Goal: Information Seeking & Learning: Check status

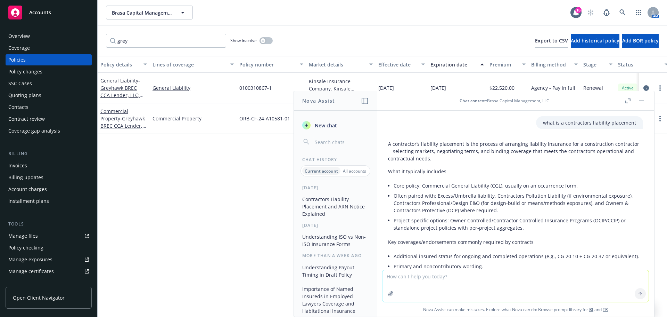
scroll to position [647, 0]
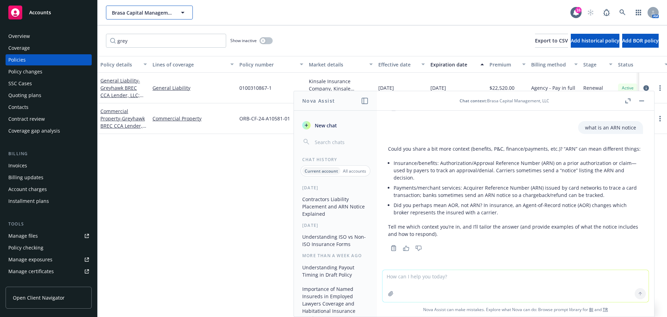
click at [149, 12] on span "Brasa Capital Management, LLC" at bounding box center [142, 12] width 60 height 7
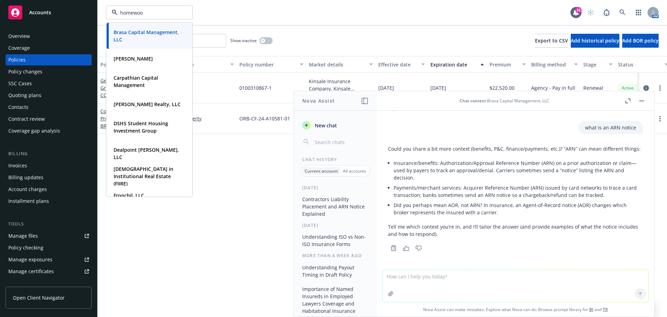
type input "homewood"
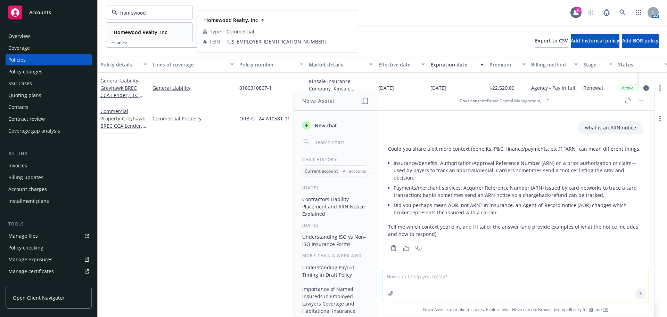
click at [136, 33] on strong "Homewood Realty, Inc" at bounding box center [141, 32] width 54 height 7
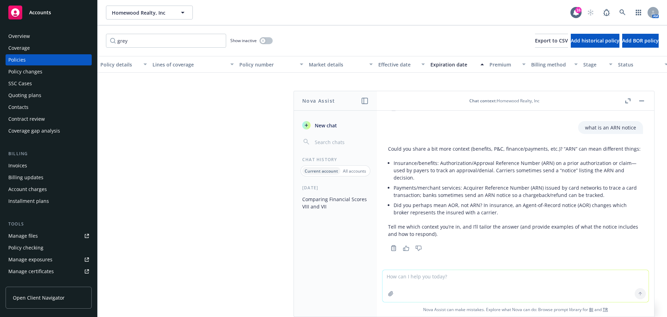
click at [643, 101] on button "button" at bounding box center [642, 101] width 8 height 8
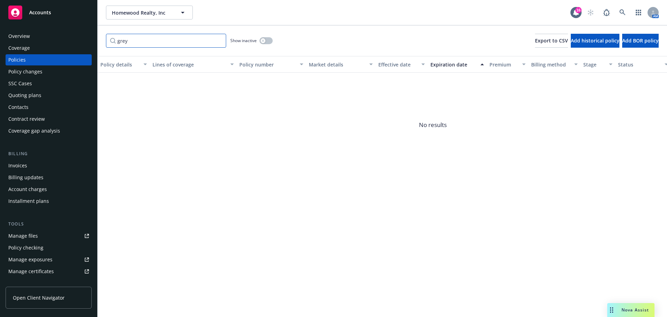
click at [220, 39] on input "grey" at bounding box center [166, 41] width 120 height 14
click at [219, 39] on input "grey" at bounding box center [166, 41] width 120 height 14
click at [169, 40] on input "Filter by keyword..." at bounding box center [166, 41] width 120 height 14
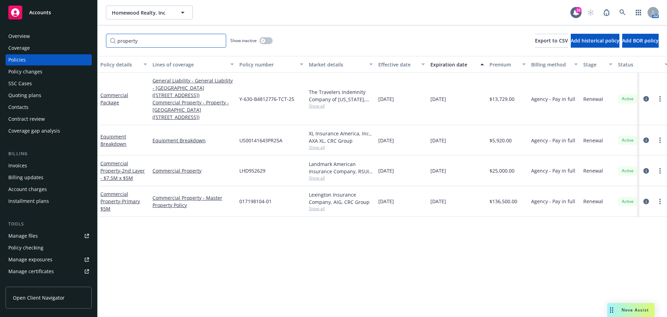
type input "property"
click at [155, 18] on button "Homewood Realty, Inc" at bounding box center [149, 13] width 87 height 14
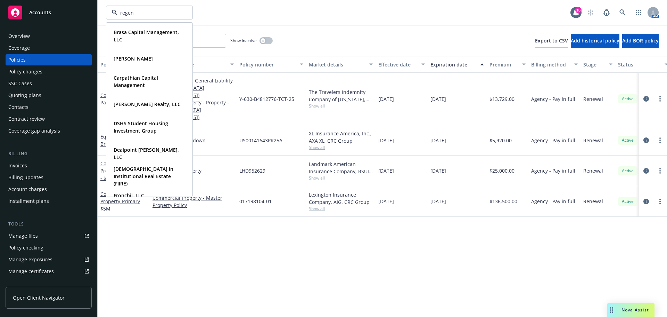
type input "regent"
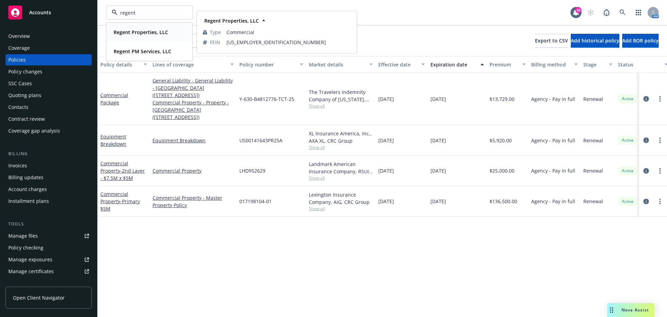
click at [144, 33] on strong "Regent Properties, LLC" at bounding box center [141, 32] width 55 height 7
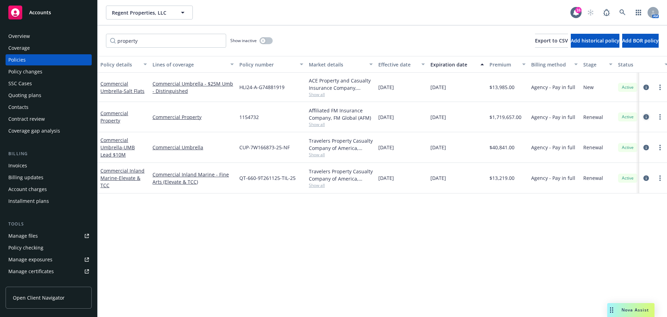
click at [644, 117] on icon "circleInformation" at bounding box center [647, 117] width 6 height 6
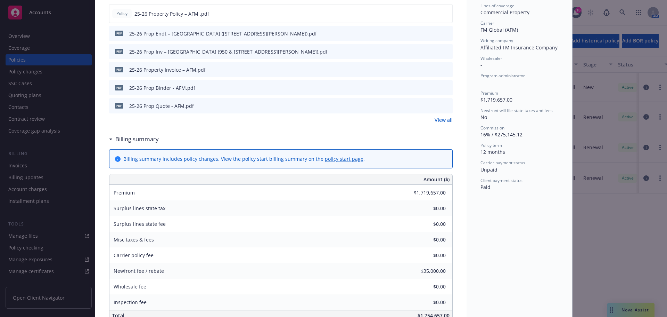
scroll to position [243, 0]
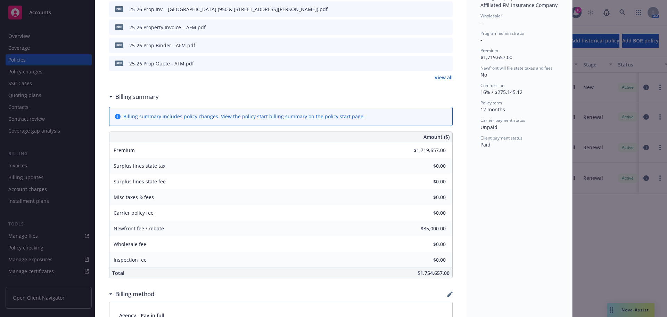
click at [487, 204] on div "Status Active Effective dates [DATE] - [DATE] Producer(s) [PERSON_NAME] [PERSON…" at bounding box center [520, 242] width 106 height 890
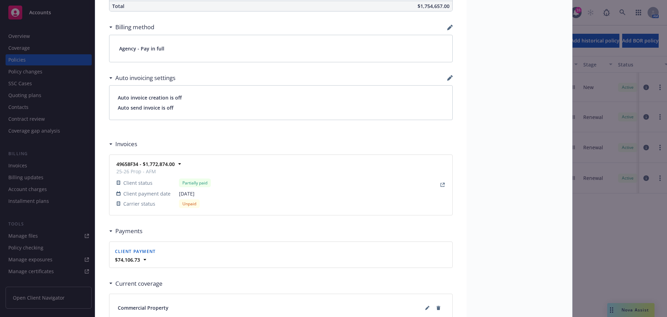
scroll to position [521, 0]
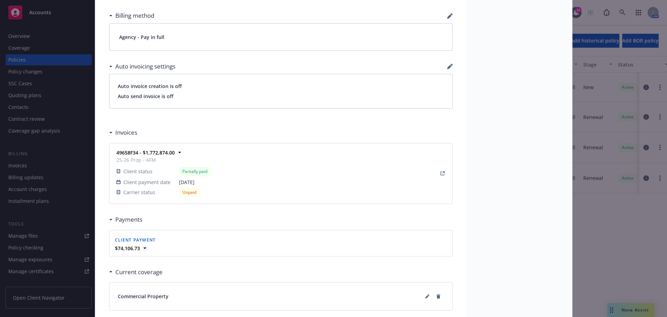
click at [137, 245] on strong "$74,106.73" at bounding box center [127, 248] width 25 height 7
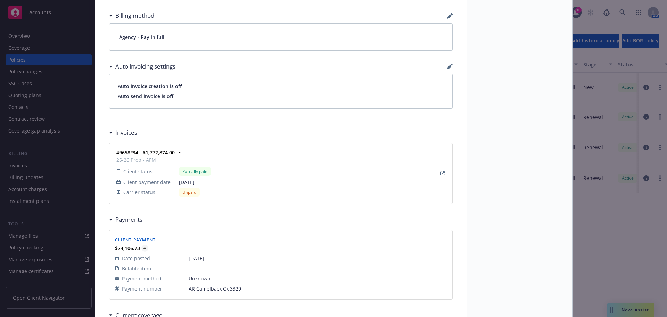
click at [137, 245] on strong "$74,106.73" at bounding box center [127, 248] width 25 height 7
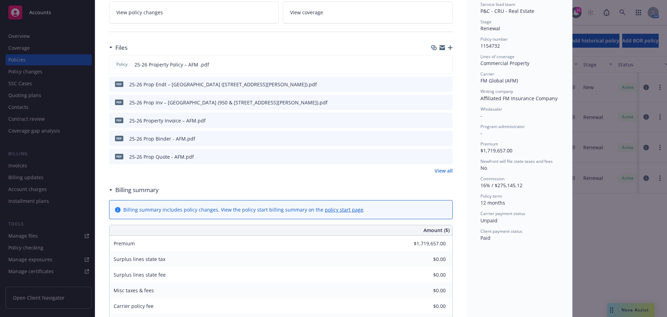
scroll to position [0, 0]
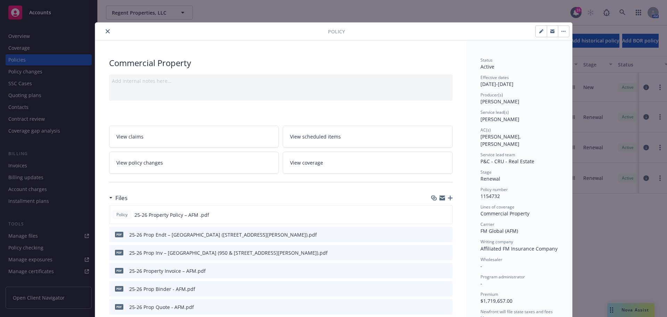
click at [104, 27] on button "close" at bounding box center [108, 31] width 8 height 8
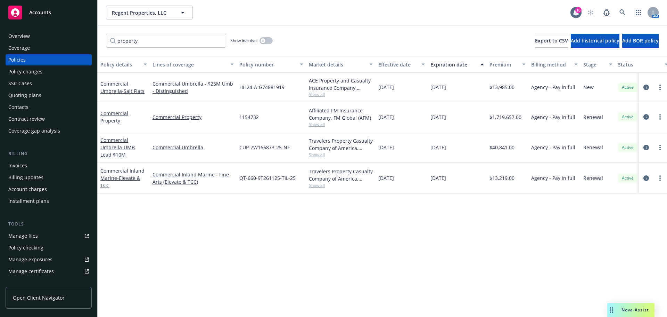
click at [18, 165] on div "Invoices" at bounding box center [17, 165] width 19 height 11
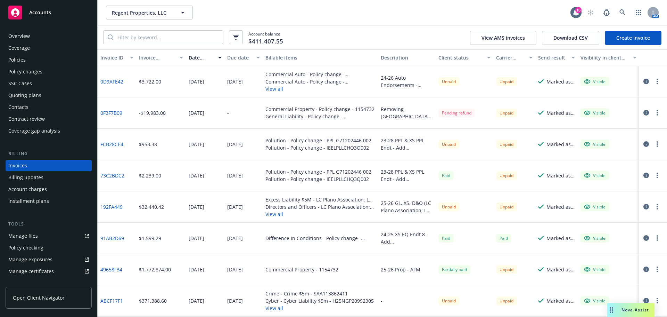
click at [22, 60] on div "Policies" at bounding box center [16, 59] width 17 height 11
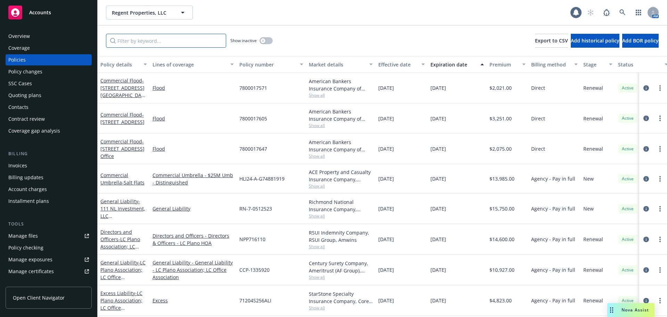
click at [152, 37] on input "Filter by keyword..." at bounding box center [166, 41] width 120 height 14
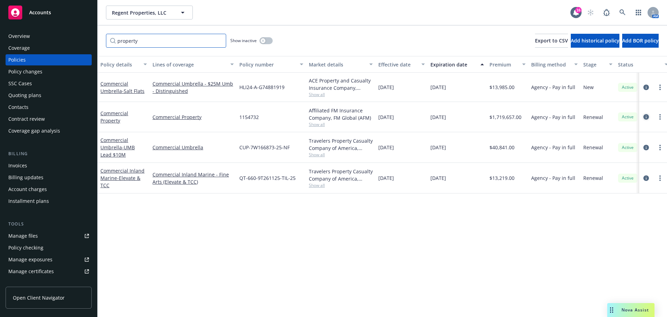
type input "property"
click at [647, 117] on icon "circleInformation" at bounding box center [647, 117] width 6 height 6
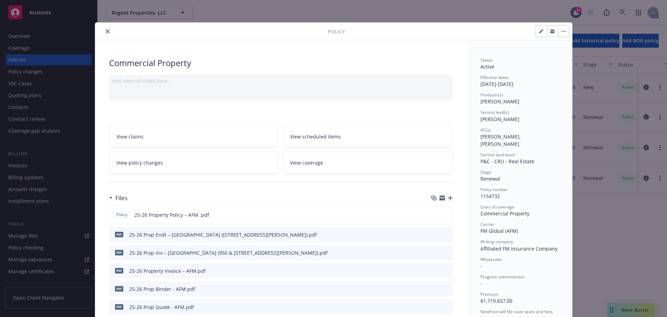
scroll to position [21, 0]
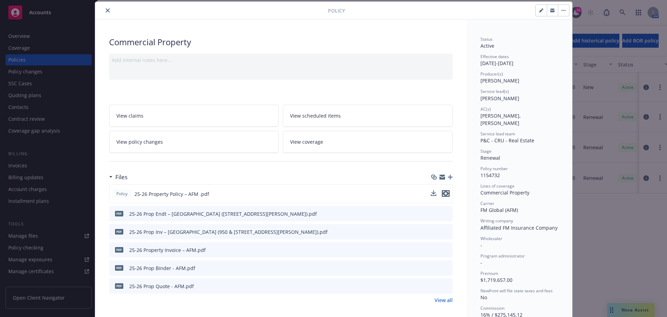
click at [445, 194] on icon "preview file" at bounding box center [446, 193] width 6 height 5
click at [53, 175] on div "Policy Commercial Property Add internal notes here... View claims View schedule…" at bounding box center [333, 158] width 667 height 317
click at [31, 168] on div "Policy Commercial Property Add internal notes here... View claims View schedule…" at bounding box center [333, 158] width 667 height 317
click at [106, 10] on icon "close" at bounding box center [108, 10] width 4 height 4
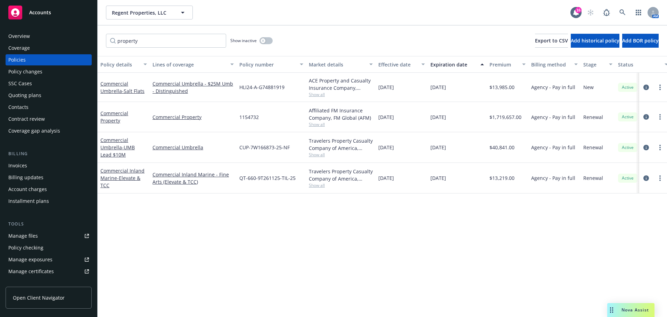
click at [24, 170] on div "Invoices" at bounding box center [17, 165] width 19 height 11
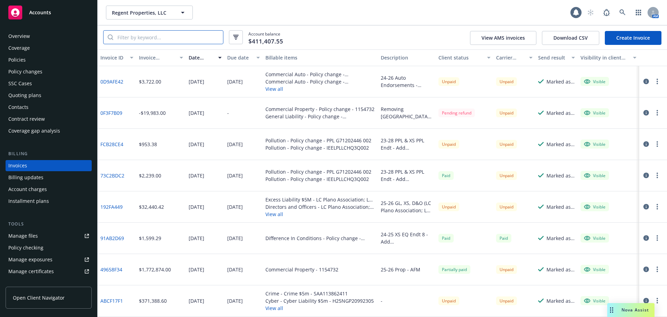
click at [158, 40] on input "search" at bounding box center [168, 37] width 110 height 13
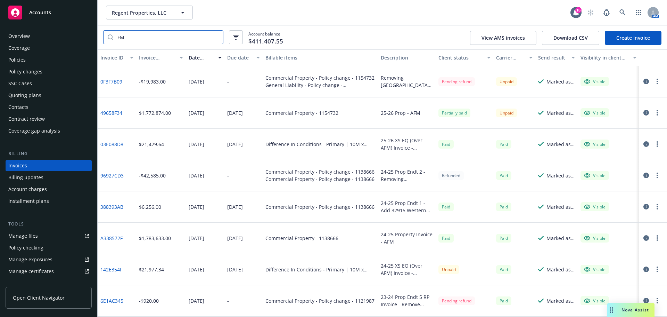
type input "FM"
click at [14, 63] on div "Policies" at bounding box center [16, 59] width 17 height 11
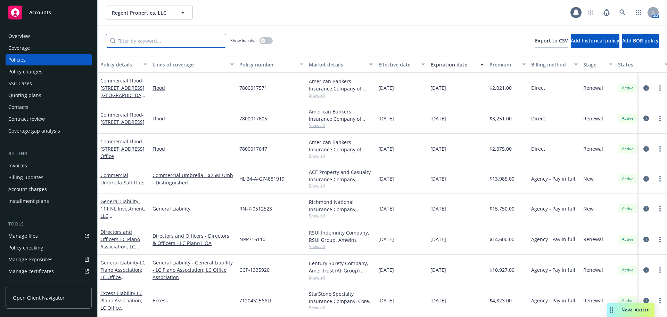
click at [178, 36] on input "Filter by keyword..." at bounding box center [166, 41] width 120 height 14
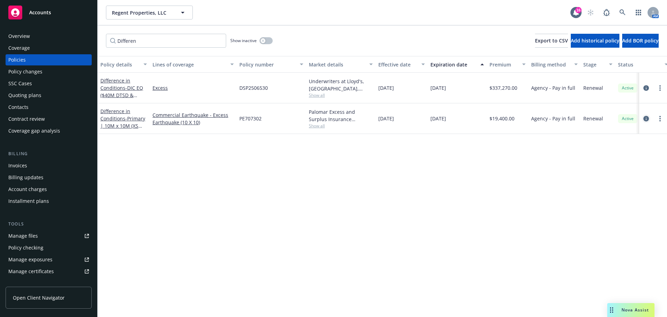
click at [646, 118] on icon "circleInformation" at bounding box center [647, 119] width 6 height 6
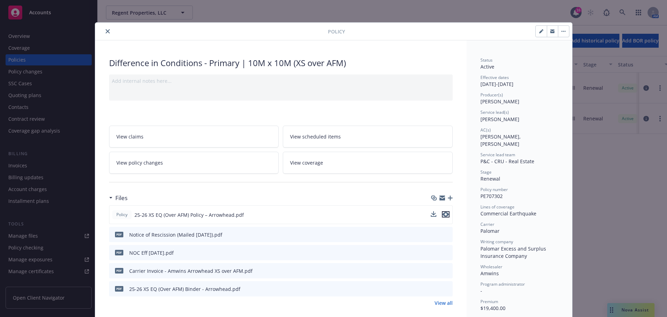
click at [444, 213] on icon "preview file" at bounding box center [446, 214] width 6 height 5
click at [104, 34] on button "close" at bounding box center [108, 31] width 8 height 8
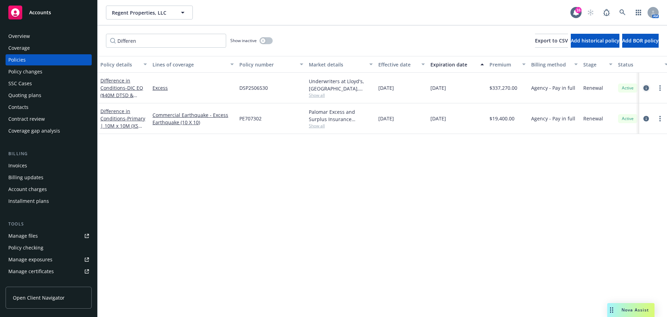
click at [649, 87] on icon "circleInformation" at bounding box center [647, 88] width 6 height 6
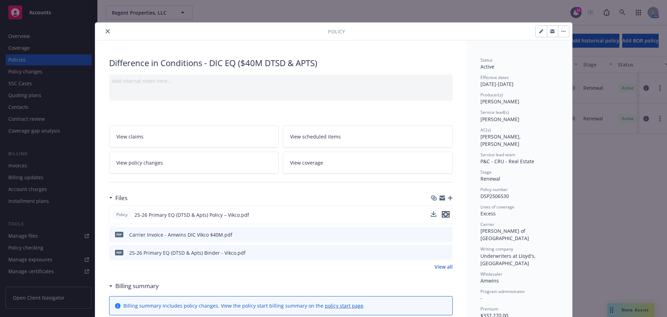
click at [445, 213] on icon "preview file" at bounding box center [446, 214] width 6 height 5
click at [107, 30] on button "close" at bounding box center [108, 31] width 8 height 8
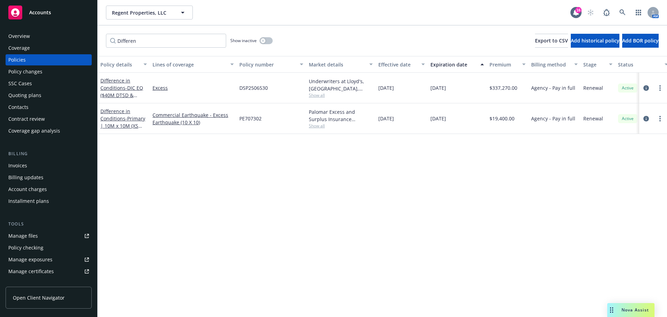
click at [138, 49] on div "Differen Show inactive Export to CSV Add historical policy Add BOR policy" at bounding box center [383, 40] width 570 height 31
click at [146, 36] on input "Differen" at bounding box center [166, 41] width 120 height 14
drag, startPoint x: 148, startPoint y: 44, endPoint x: 85, endPoint y: 38, distance: 63.3
click at [85, 38] on div "Accounts Overview Coverage Policies Policy changes SSC Cases Quoting plans Cont…" at bounding box center [333, 158] width 667 height 317
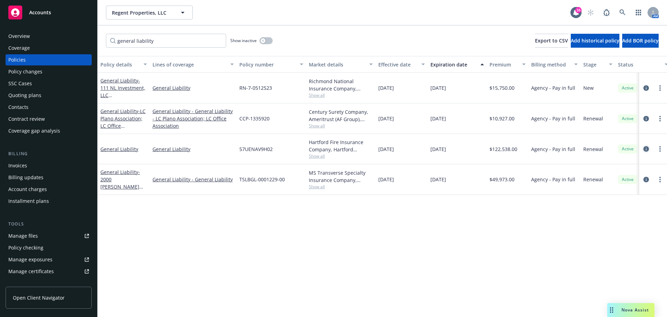
click at [646, 149] on icon "circleInformation" at bounding box center [647, 149] width 6 height 6
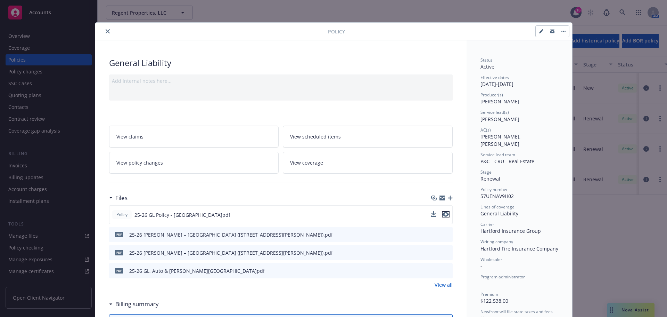
click at [443, 215] on icon "preview file" at bounding box center [446, 214] width 6 height 5
click at [106, 33] on icon "close" at bounding box center [108, 31] width 4 height 4
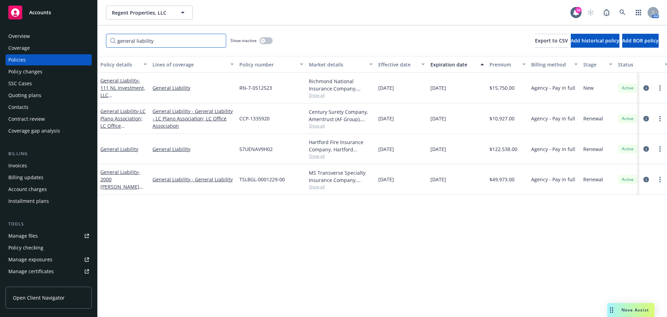
drag, startPoint x: 157, startPoint y: 40, endPoint x: 65, endPoint y: 36, distance: 92.5
click at [65, 36] on div "Accounts Overview Coverage Policies Policy changes SSC Cases Quoting plans Cont…" at bounding box center [333, 158] width 667 height 317
type input "s"
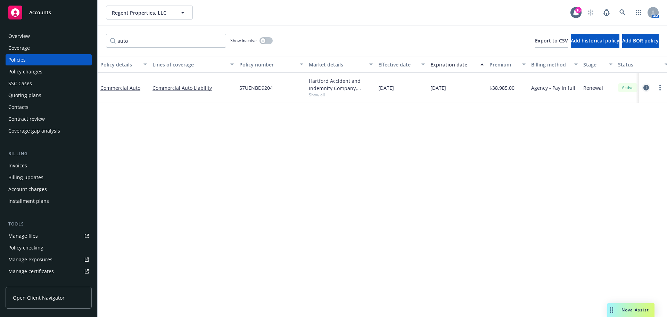
click at [646, 88] on icon "circleInformation" at bounding box center [647, 88] width 6 height 6
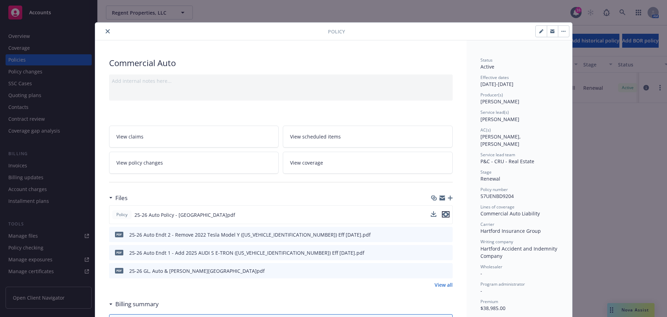
click at [443, 214] on icon "preview file" at bounding box center [446, 214] width 6 height 5
click at [108, 27] on div at bounding box center [213, 31] width 230 height 8
click at [107, 30] on icon "close" at bounding box center [108, 31] width 4 height 4
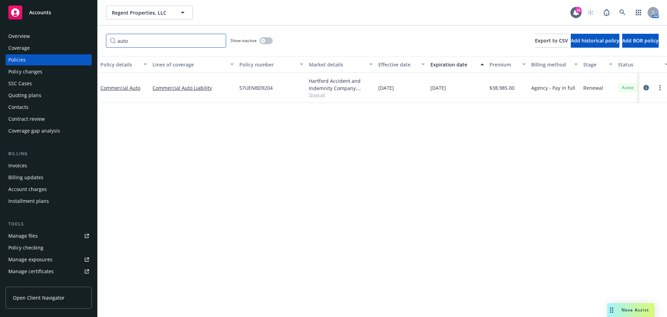
click at [135, 42] on input "auto" at bounding box center [166, 41] width 120 height 14
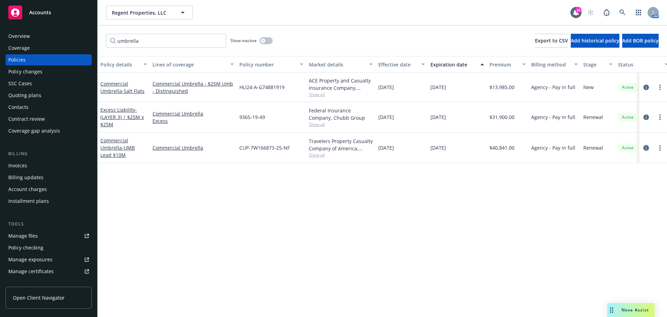
click at [646, 146] on icon "circleInformation" at bounding box center [647, 148] width 6 height 6
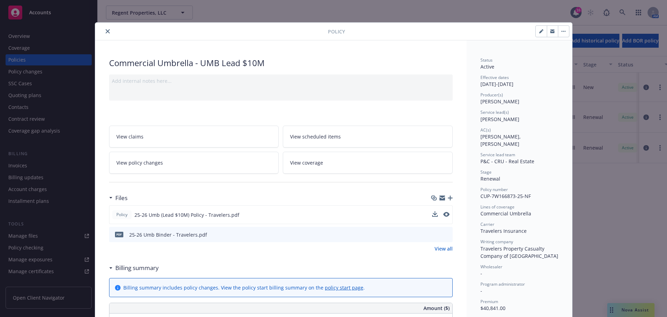
click at [444, 217] on button at bounding box center [446, 214] width 6 height 7
click at [106, 30] on icon "close" at bounding box center [108, 31] width 4 height 4
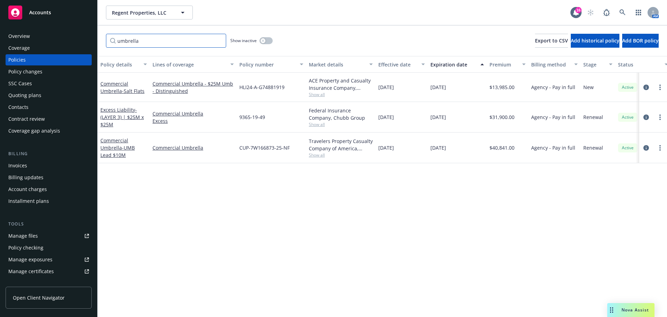
drag, startPoint x: 184, startPoint y: 43, endPoint x: 56, endPoint y: 39, distance: 128.0
click at [56, 39] on div "Accounts Overview Coverage Policies Policy changes SSC Cases Quoting plans Cont…" at bounding box center [333, 158] width 667 height 317
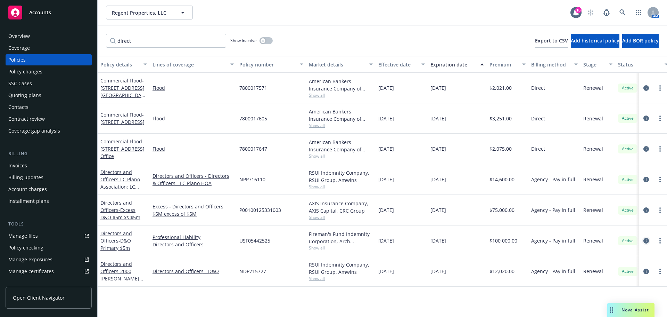
click at [645, 241] on icon "circleInformation" at bounding box center [647, 241] width 6 height 6
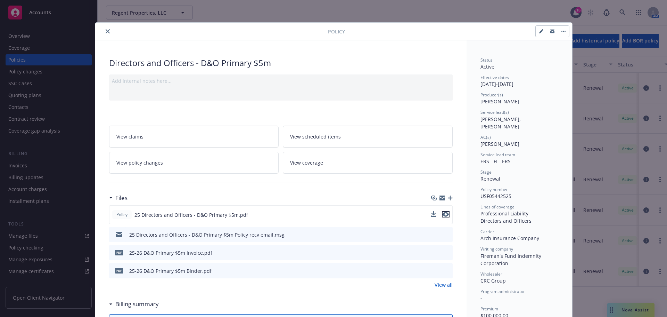
click at [445, 214] on icon "preview file" at bounding box center [446, 214] width 6 height 5
click at [443, 270] on icon "preview file" at bounding box center [446, 270] width 6 height 5
click at [106, 30] on icon "close" at bounding box center [108, 31] width 4 height 4
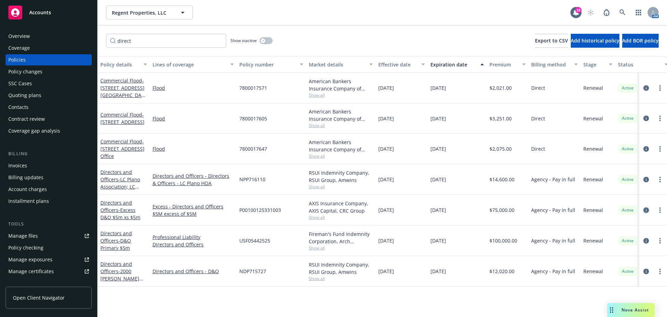
click at [649, 211] on link "circleInformation" at bounding box center [646, 210] width 8 height 8
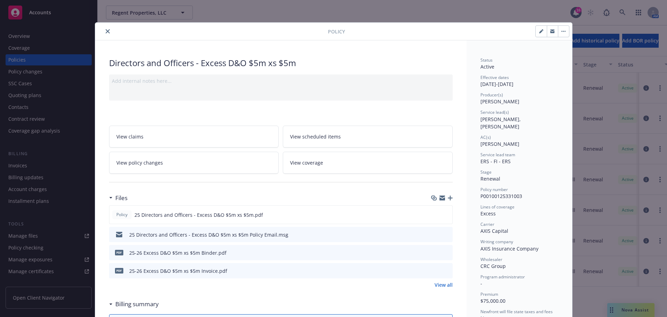
click at [445, 270] on icon "preview file" at bounding box center [446, 270] width 6 height 5
click at [446, 217] on button at bounding box center [446, 214] width 6 height 7
click at [105, 29] on button "close" at bounding box center [108, 31] width 8 height 8
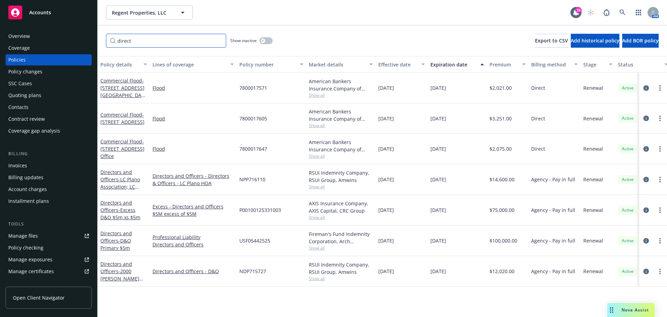
drag, startPoint x: 147, startPoint y: 46, endPoint x: 71, endPoint y: 40, distance: 76.4
click at [71, 40] on div "Accounts Overview Coverage Policies Policy changes SSC Cases Quoting plans Cont…" at bounding box center [333, 158] width 667 height 317
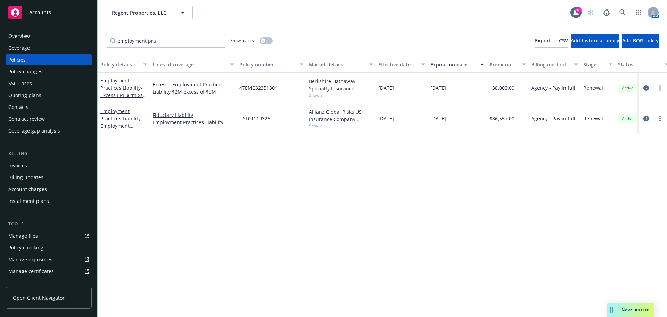
click at [645, 119] on icon "circleInformation" at bounding box center [647, 119] width 6 height 6
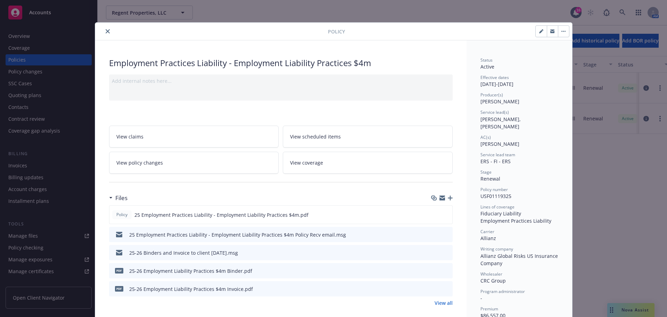
click at [446, 289] on icon "preview file" at bounding box center [446, 288] width 6 height 5
click at [444, 212] on icon "preview file" at bounding box center [446, 214] width 6 height 5
click at [443, 271] on icon "preview file" at bounding box center [446, 270] width 6 height 5
click at [106, 30] on icon "close" at bounding box center [108, 31] width 4 height 4
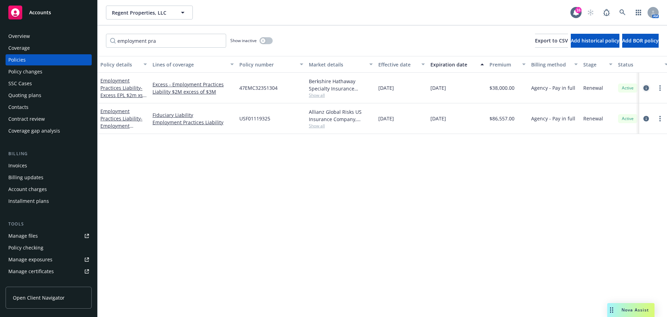
click at [645, 89] on icon "circleInformation" at bounding box center [647, 88] width 6 height 6
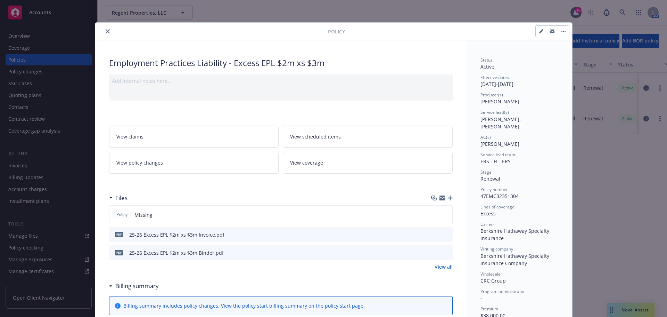
click at [446, 233] on icon "preview file" at bounding box center [446, 233] width 6 height 5
click at [446, 254] on icon "preview file" at bounding box center [446, 252] width 6 height 5
click at [104, 33] on button "close" at bounding box center [108, 31] width 8 height 8
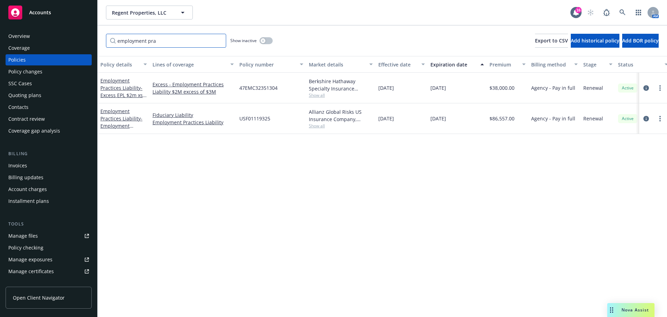
click at [164, 41] on input "employment pra" at bounding box center [166, 41] width 120 height 14
drag, startPoint x: 179, startPoint y: 41, endPoint x: 49, endPoint y: 35, distance: 129.8
click at [49, 35] on div "Accounts Overview Coverage Policies Policy changes SSC Cases Quoting plans Cont…" at bounding box center [333, 158] width 667 height 317
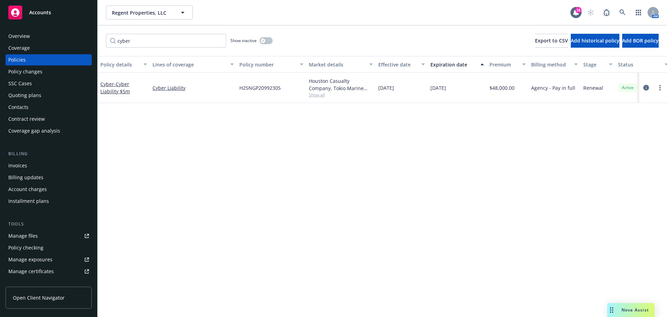
click at [645, 87] on icon "circleInformation" at bounding box center [647, 88] width 6 height 6
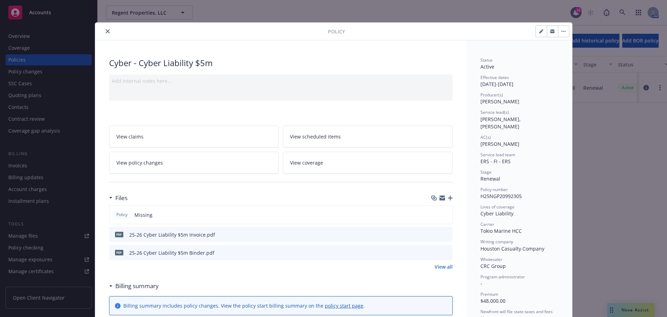
click at [443, 234] on icon "preview file" at bounding box center [446, 233] width 6 height 5
click at [445, 252] on icon "preview file" at bounding box center [446, 252] width 6 height 5
click at [106, 30] on icon "close" at bounding box center [108, 31] width 4 height 4
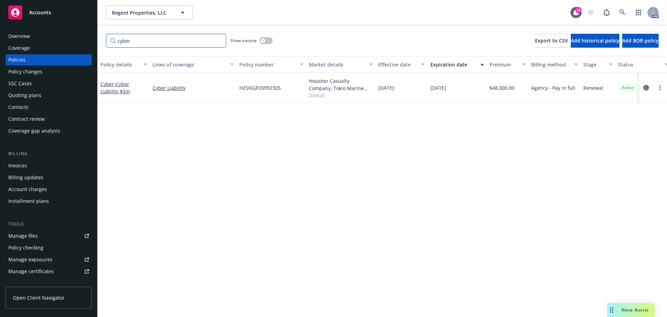
drag, startPoint x: 136, startPoint y: 36, endPoint x: 42, endPoint y: 28, distance: 94.1
click at [42, 28] on div "Accounts Overview Coverage Policies Policy changes SSC Cases Quoting plans Cont…" at bounding box center [333, 158] width 667 height 317
click at [646, 90] on icon "circleInformation" at bounding box center [647, 88] width 6 height 6
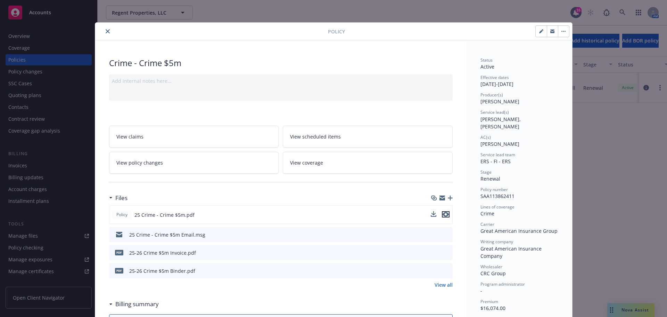
click at [444, 215] on icon "preview file" at bounding box center [446, 214] width 6 height 5
click at [443, 251] on icon "preview file" at bounding box center [446, 252] width 6 height 5
click at [107, 31] on icon "close" at bounding box center [108, 31] width 4 height 4
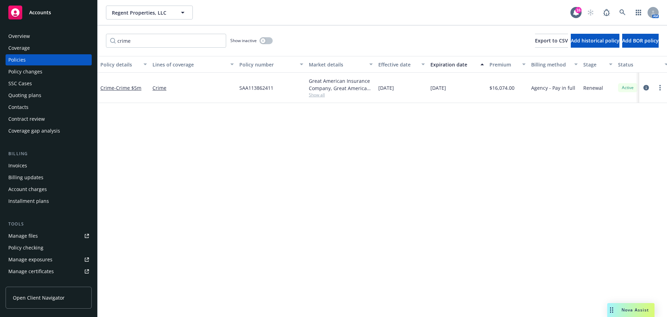
click at [172, 48] on div "crime Show inactive Export to CSV Add historical policy Add BOR policy" at bounding box center [383, 40] width 570 height 31
drag, startPoint x: 161, startPoint y: 40, endPoint x: 41, endPoint y: 33, distance: 120.5
click at [41, 34] on div "Accounts Overview Coverage Policies Policy changes SSC Cases Quoting plans Cont…" at bounding box center [333, 158] width 667 height 317
click at [647, 87] on icon "circleInformation" at bounding box center [647, 88] width 6 height 6
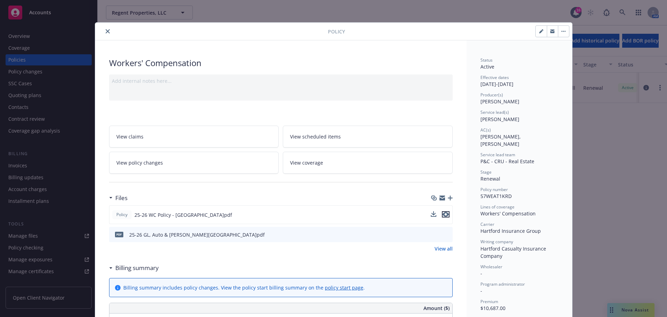
click at [444, 213] on icon "preview file" at bounding box center [446, 214] width 6 height 5
click at [104, 33] on button "close" at bounding box center [108, 31] width 8 height 8
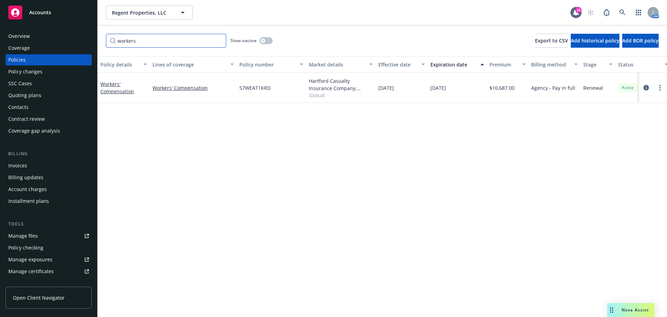
click at [144, 37] on input "workers" at bounding box center [166, 41] width 120 height 14
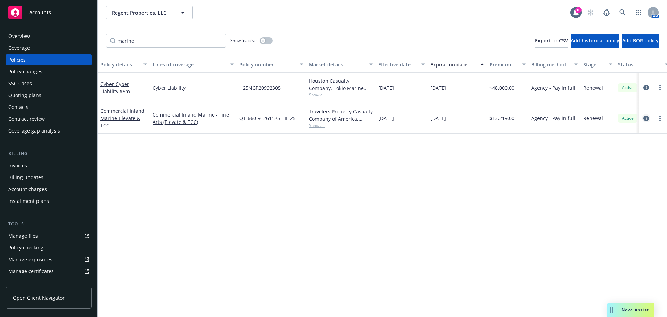
click at [647, 118] on icon "circleInformation" at bounding box center [647, 118] width 6 height 6
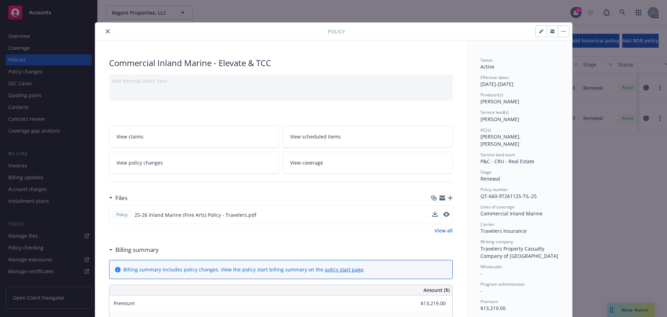
click at [446, 215] on div "Policy 25-26 Inland Marine (Fine Arts) Policy - Travelers.pdf" at bounding box center [281, 214] width 344 height 19
click at [445, 215] on icon "preview file" at bounding box center [446, 214] width 6 height 5
click at [104, 32] on button "close" at bounding box center [108, 31] width 8 height 8
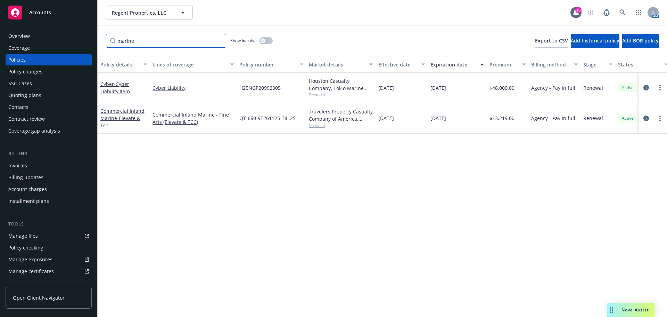
click at [141, 39] on input "marine" at bounding box center [166, 41] width 120 height 14
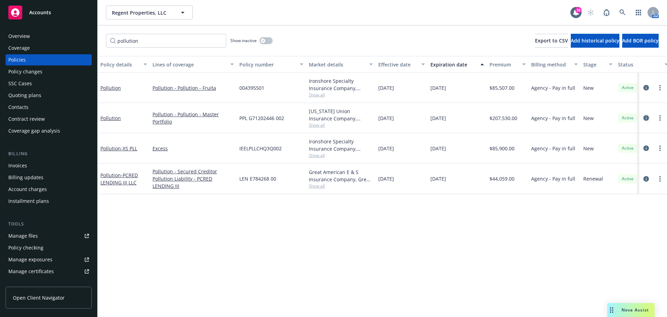
click at [646, 116] on icon "circleInformation" at bounding box center [647, 118] width 6 height 6
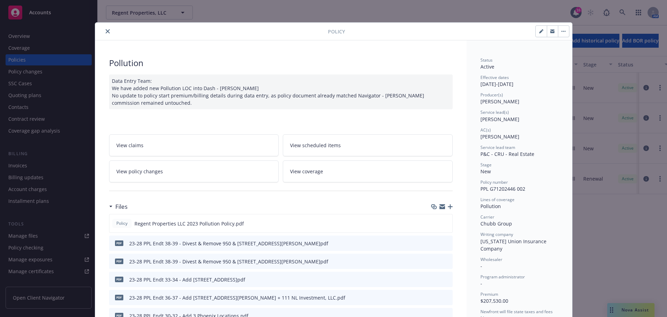
click at [106, 31] on icon "close" at bounding box center [108, 31] width 4 height 4
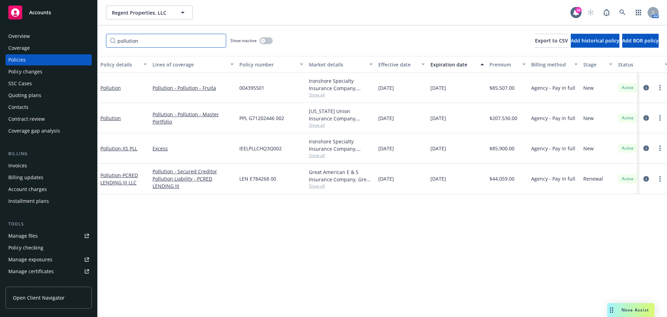
drag, startPoint x: 83, startPoint y: 32, endPoint x: 54, endPoint y: 31, distance: 28.9
click at [54, 31] on div "Accounts Overview Coverage Policies Policy changes SSC Cases Quoting plans Cont…" at bounding box center [333, 158] width 667 height 317
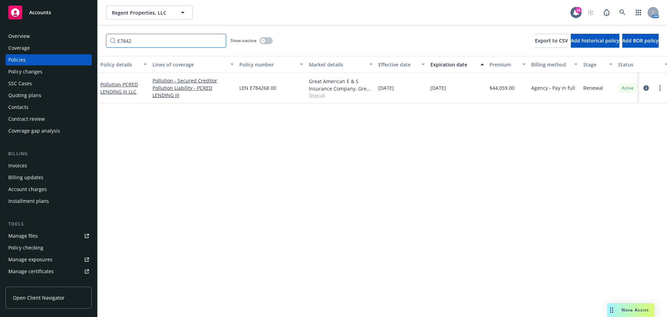
drag, startPoint x: 153, startPoint y: 44, endPoint x: 42, endPoint y: 47, distance: 110.5
click at [42, 47] on div "Accounts Overview Coverage Policies Policy changes SSC Cases Quoting plans Cont…" at bounding box center [333, 158] width 667 height 317
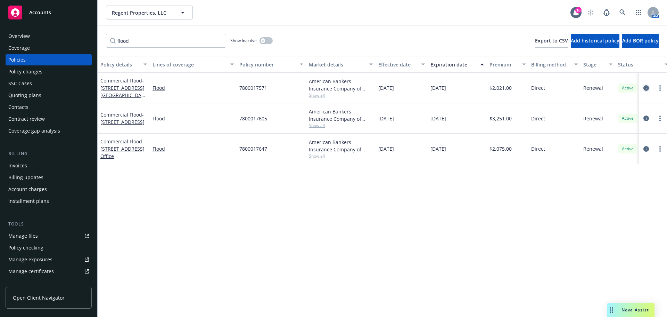
click at [646, 85] on icon "circleInformation" at bounding box center [647, 88] width 6 height 6
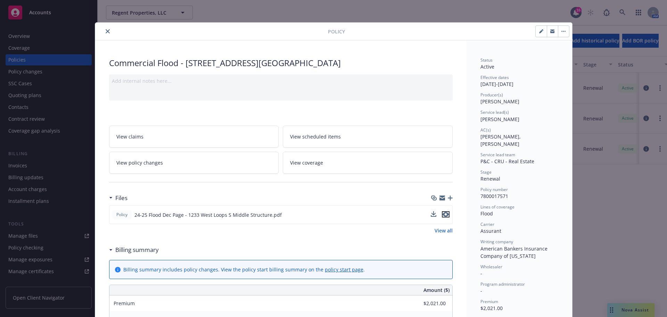
click at [446, 214] on icon "preview file" at bounding box center [446, 214] width 6 height 5
click at [106, 29] on button "close" at bounding box center [108, 31] width 8 height 8
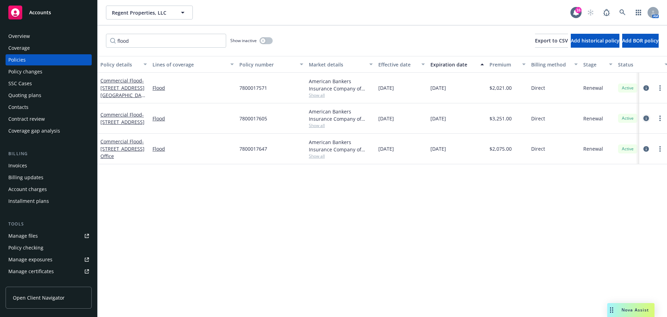
click at [647, 116] on icon "circleInformation" at bounding box center [647, 118] width 6 height 6
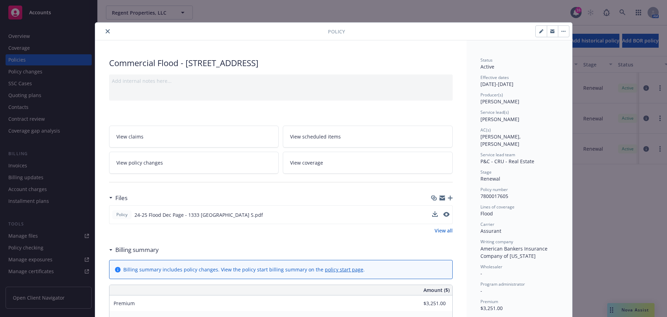
click at [443, 217] on button at bounding box center [446, 214] width 6 height 7
click at [446, 212] on button "preview file" at bounding box center [446, 214] width 8 height 6
click at [104, 28] on button "close" at bounding box center [108, 31] width 8 height 8
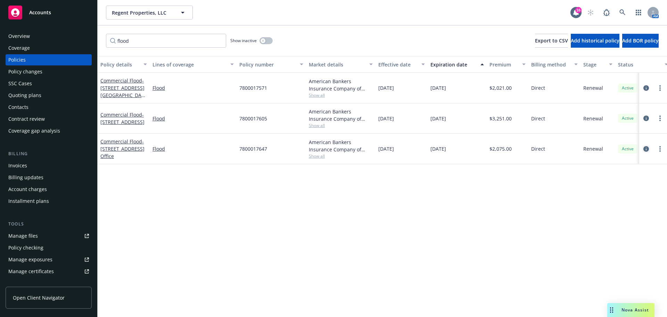
click at [646, 149] on icon "circleInformation" at bounding box center [647, 149] width 6 height 6
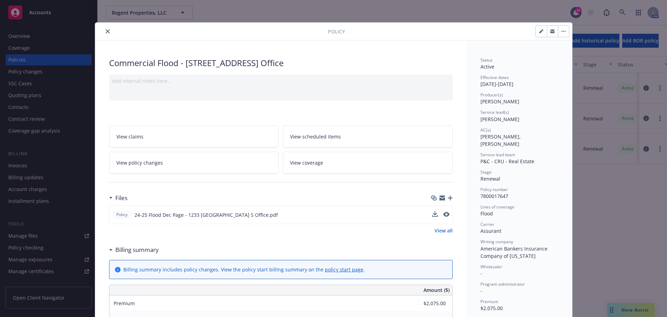
click at [443, 209] on div "Policy 24-25 Flood Dec Page - 1233 [GEOGRAPHIC_DATA] S Office.pdf" at bounding box center [281, 214] width 344 height 19
click at [443, 214] on icon "preview file" at bounding box center [446, 214] width 6 height 5
click at [104, 31] on button "close" at bounding box center [108, 31] width 8 height 8
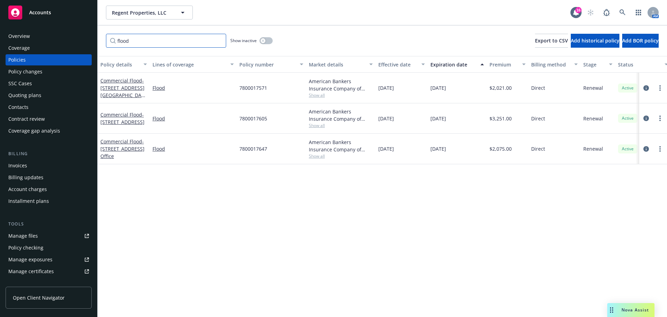
click at [143, 38] on input "flood" at bounding box center [166, 41] width 120 height 14
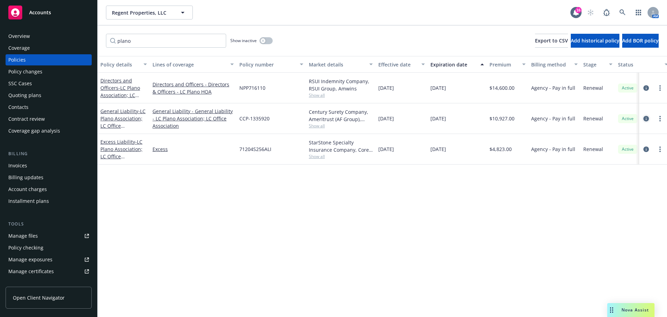
click at [643, 118] on link "circleInformation" at bounding box center [646, 118] width 8 height 8
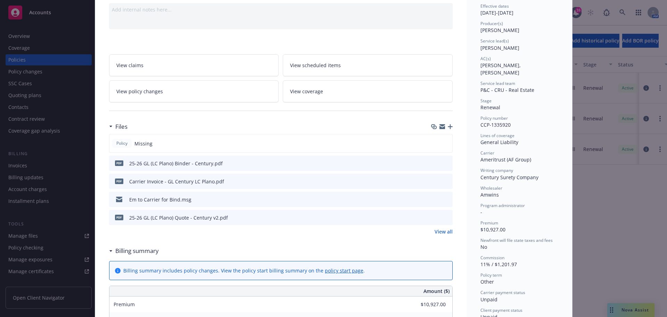
scroll to position [70, 0]
click at [446, 165] on icon "preview file" at bounding box center [446, 164] width 6 height 5
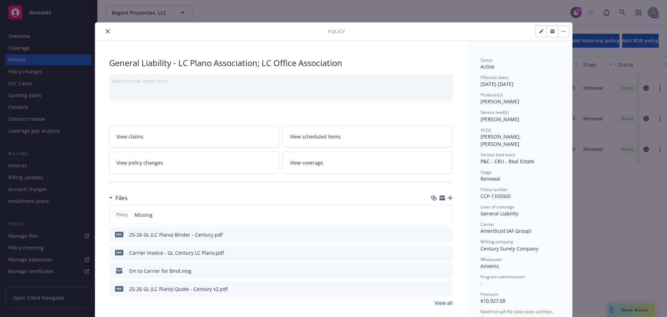
click at [100, 31] on div at bounding box center [213, 31] width 230 height 8
click at [106, 31] on icon "close" at bounding box center [108, 31] width 4 height 4
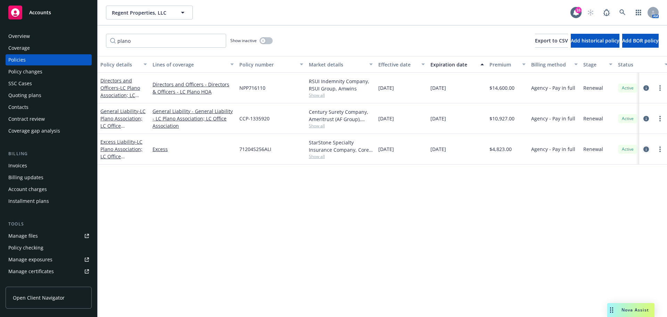
click at [647, 149] on icon "circleInformation" at bounding box center [647, 149] width 6 height 6
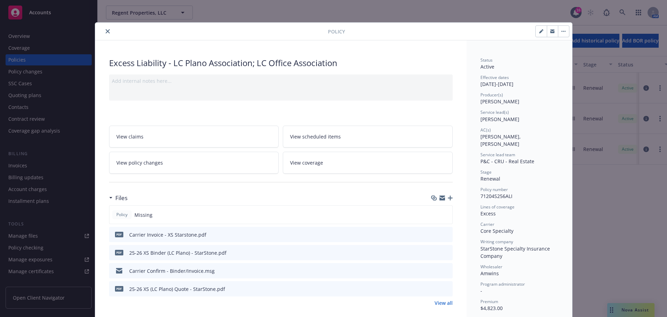
click at [443, 253] on icon "preview file" at bounding box center [446, 252] width 6 height 5
click at [106, 31] on icon "close" at bounding box center [108, 31] width 4 height 4
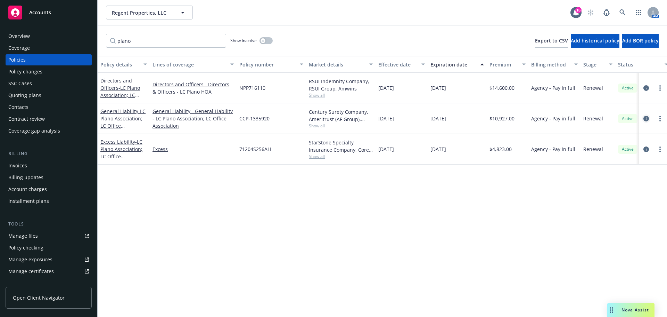
click at [644, 118] on icon "circleInformation" at bounding box center [647, 119] width 6 height 6
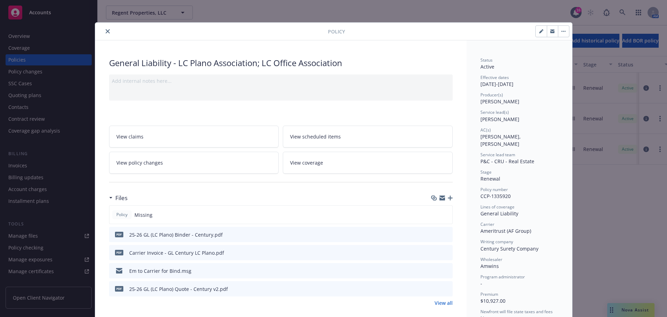
scroll to position [21, 0]
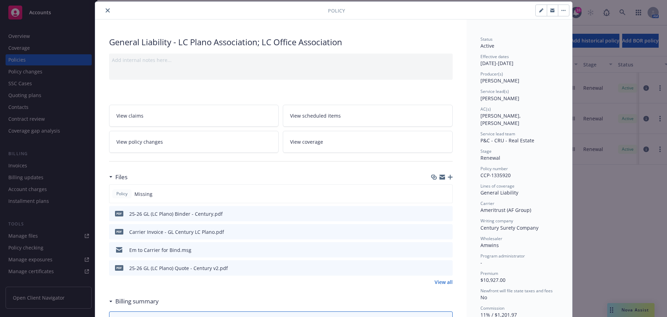
click at [446, 212] on icon "preview file" at bounding box center [446, 213] width 6 height 5
click at [106, 11] on icon "close" at bounding box center [108, 10] width 4 height 4
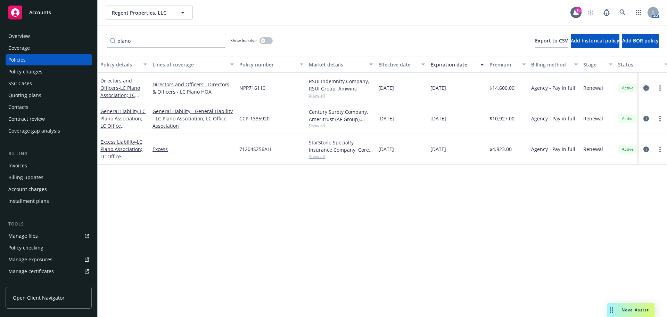
click at [646, 89] on icon "circleInformation" at bounding box center [647, 88] width 6 height 6
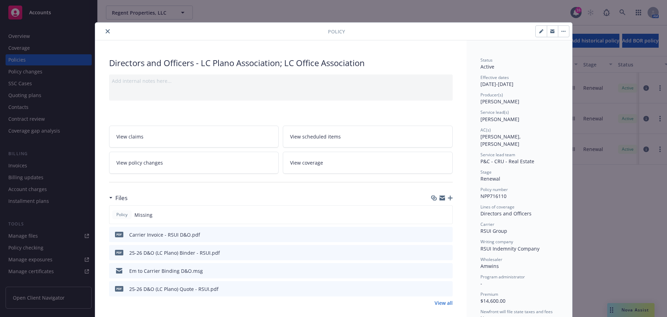
click at [445, 252] on icon "preview file" at bounding box center [446, 252] width 6 height 5
click at [106, 32] on icon "close" at bounding box center [108, 31] width 4 height 4
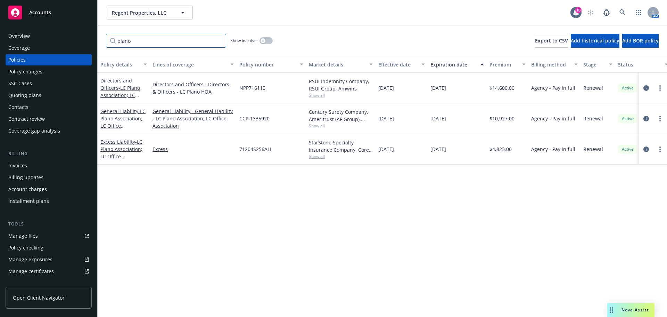
drag, startPoint x: 152, startPoint y: 46, endPoint x: 71, endPoint y: 40, distance: 80.8
click at [71, 40] on div "Accounts Overview Coverage Policies Policy changes SSC Cases Quoting plans Cont…" at bounding box center [333, 158] width 667 height 317
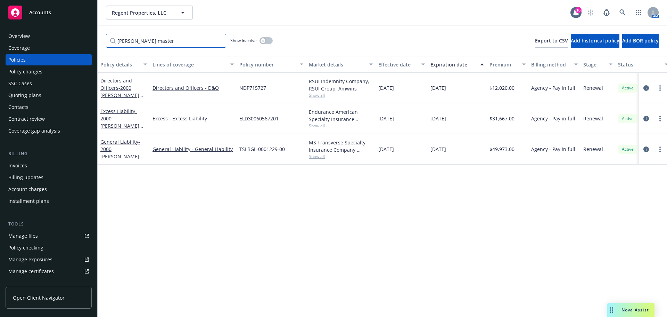
type input "[PERSON_NAME] master"
click at [604, 210] on div "Policy details Lines of coverage Policy number Market details Effective date Ex…" at bounding box center [383, 186] width 570 height 261
click at [647, 148] on icon "circleInformation" at bounding box center [647, 149] width 6 height 6
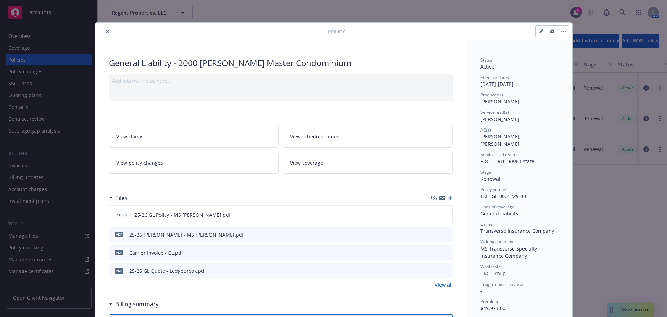
click at [106, 31] on icon "close" at bounding box center [108, 31] width 4 height 4
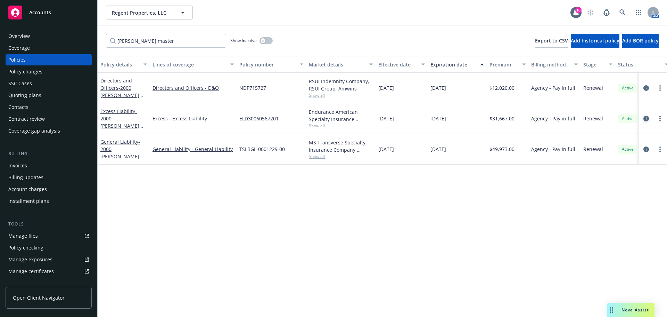
click at [648, 117] on icon "circleInformation" at bounding box center [647, 119] width 6 height 6
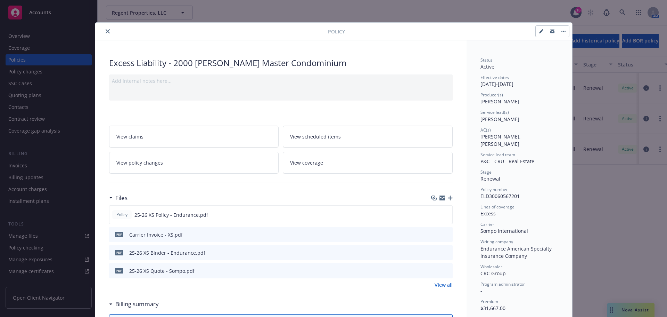
click at [106, 30] on icon "close" at bounding box center [108, 31] width 4 height 4
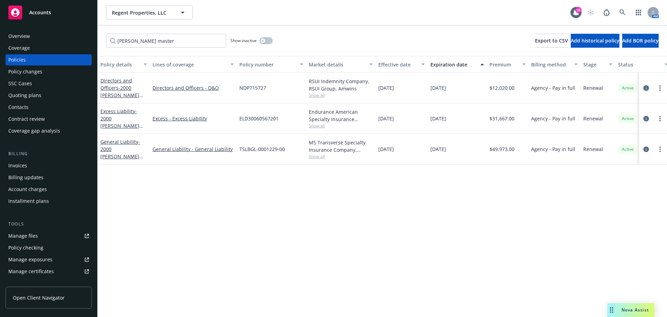
click at [646, 87] on icon "circleInformation" at bounding box center [647, 88] width 6 height 6
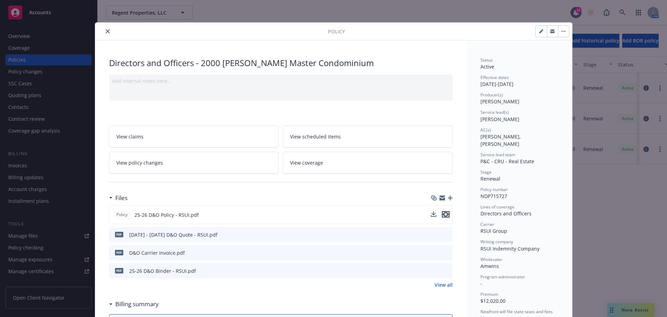
click at [443, 215] on icon "preview file" at bounding box center [446, 214] width 6 height 5
click at [106, 32] on icon "close" at bounding box center [108, 31] width 4 height 4
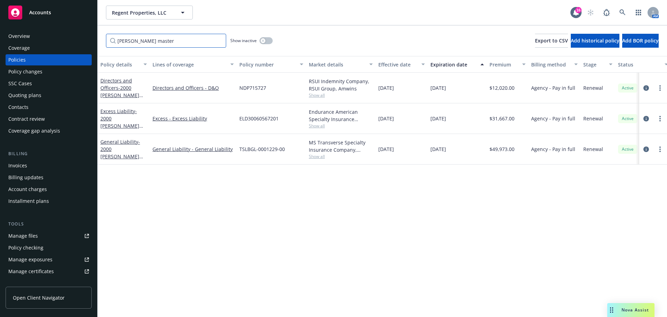
click at [216, 39] on input "[PERSON_NAME] master" at bounding box center [166, 41] width 120 height 14
click at [217, 39] on input "[PERSON_NAME] master" at bounding box center [166, 41] width 120 height 14
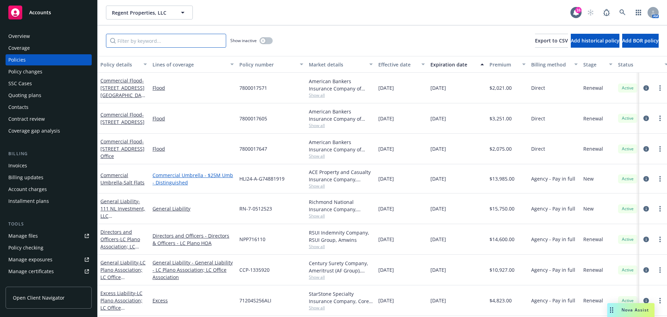
scroll to position [35, 0]
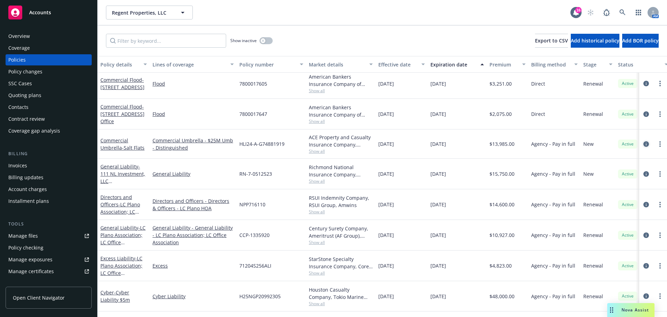
click at [644, 144] on icon "circleInformation" at bounding box center [647, 144] width 6 height 6
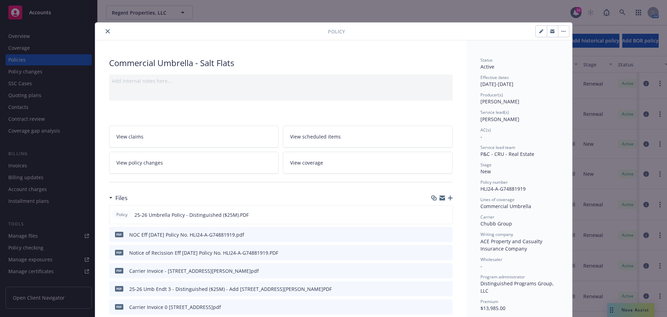
click at [106, 30] on icon "close" at bounding box center [108, 31] width 4 height 4
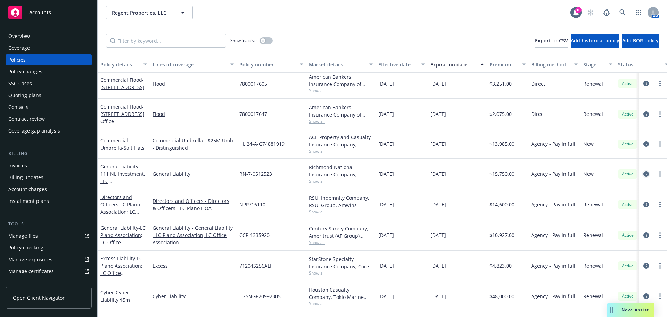
click at [642, 173] on link "circleInformation" at bounding box center [646, 174] width 8 height 8
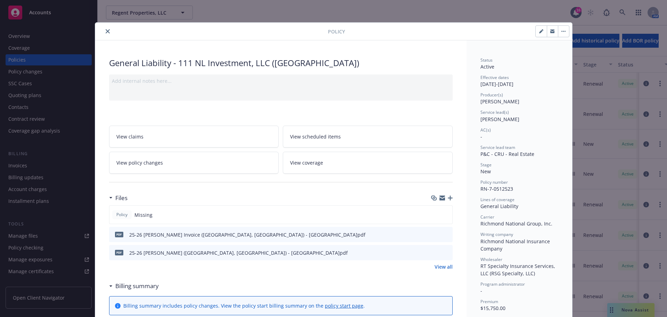
click at [443, 251] on icon "preview file" at bounding box center [446, 252] width 6 height 5
click at [104, 29] on button "close" at bounding box center [108, 31] width 8 height 8
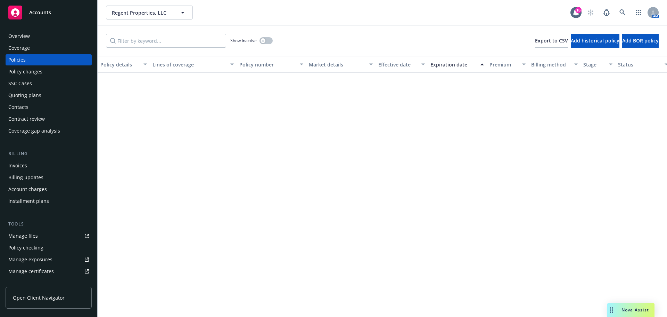
scroll to position [195, 0]
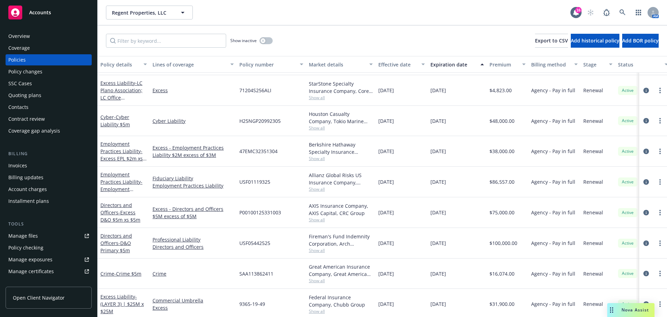
click at [322, 8] on div "Regent Properties, LLC Regent Properties, LLC" at bounding box center [338, 13] width 465 height 14
click at [134, 20] on div "Regent Properties, LLC Regent Properties, LLC 16 AM" at bounding box center [383, 12] width 570 height 25
click at [147, 13] on span "Regent Properties, LLC" at bounding box center [142, 12] width 60 height 7
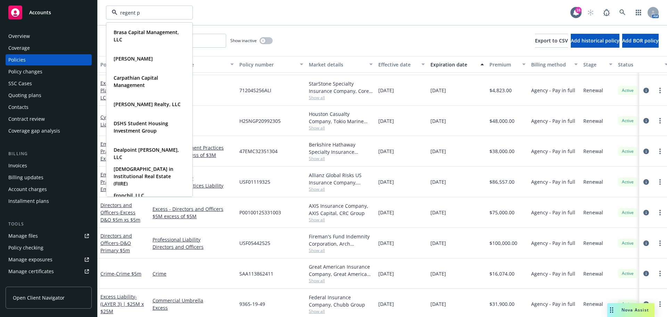
type input "regent pm"
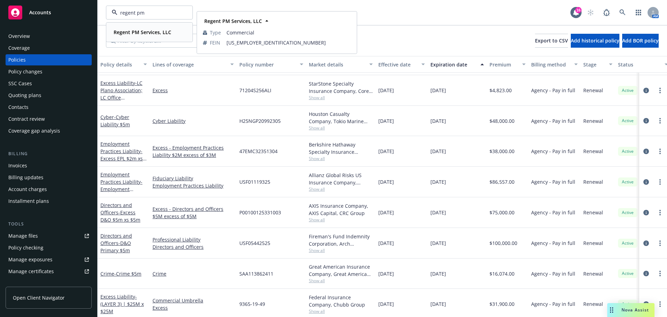
click at [142, 34] on strong "Regent PM Services, LLC" at bounding box center [143, 32] width 58 height 7
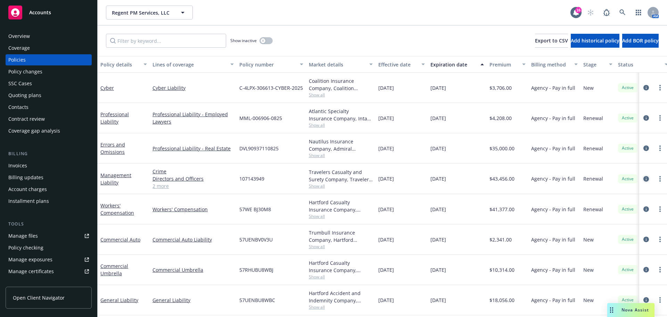
click at [644, 180] on icon "circleInformation" at bounding box center [647, 179] width 6 height 6
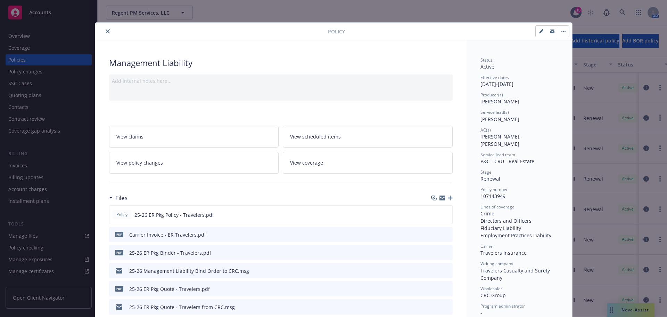
click at [104, 33] on button "close" at bounding box center [108, 31] width 8 height 8
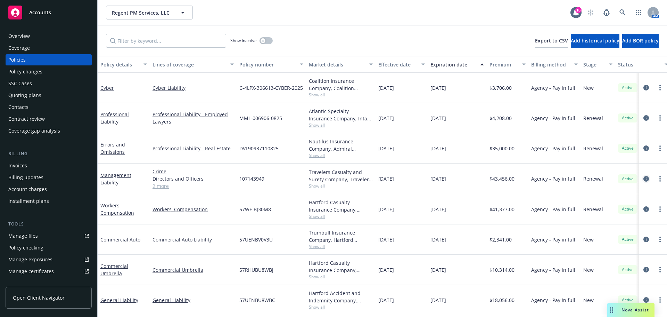
click at [644, 179] on icon "circleInformation" at bounding box center [647, 179] width 6 height 6
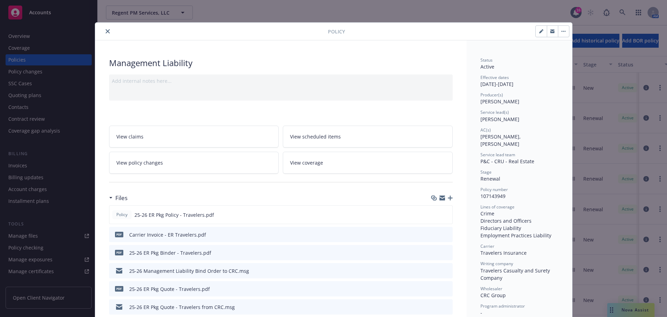
scroll to position [21, 0]
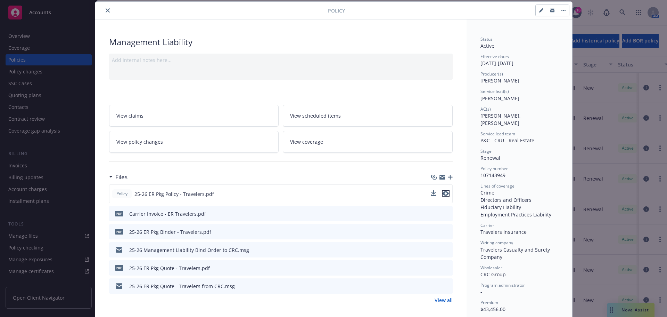
click at [444, 194] on icon "preview file" at bounding box center [446, 193] width 6 height 5
click at [104, 10] on button "close" at bounding box center [108, 10] width 8 height 8
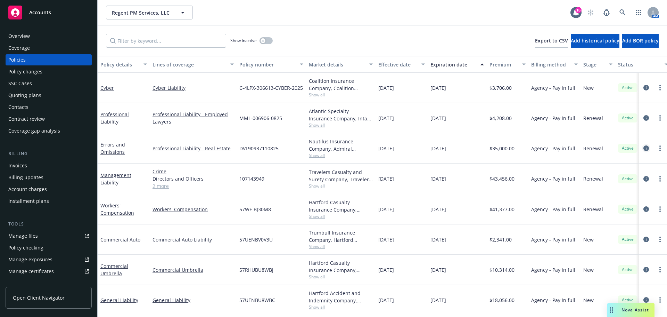
click at [644, 147] on icon "circleInformation" at bounding box center [647, 148] width 6 height 6
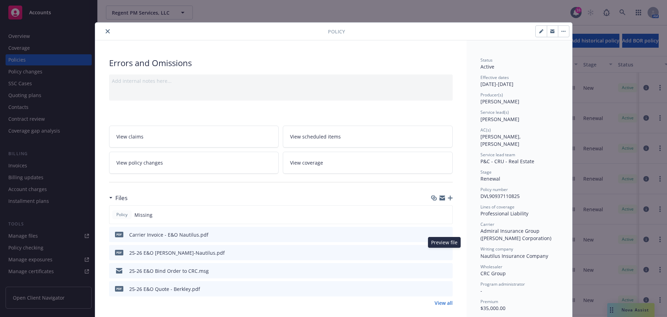
click at [443, 251] on icon "preview file" at bounding box center [446, 252] width 6 height 5
click at [106, 31] on icon "close" at bounding box center [108, 31] width 4 height 4
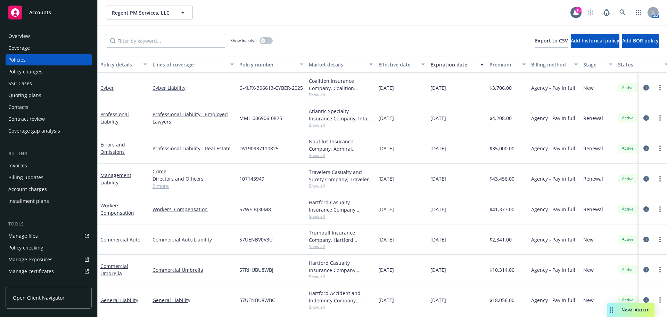
click at [644, 88] on icon "circleInformation" at bounding box center [647, 88] width 6 height 6
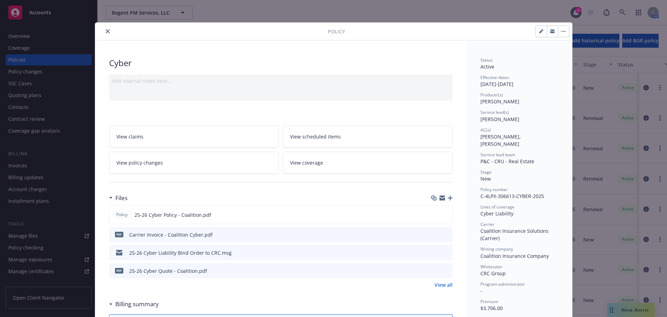
click at [443, 234] on icon "preview file" at bounding box center [446, 233] width 6 height 5
click at [443, 213] on icon "preview file" at bounding box center [446, 214] width 6 height 5
click at [106, 30] on icon "close" at bounding box center [108, 31] width 4 height 4
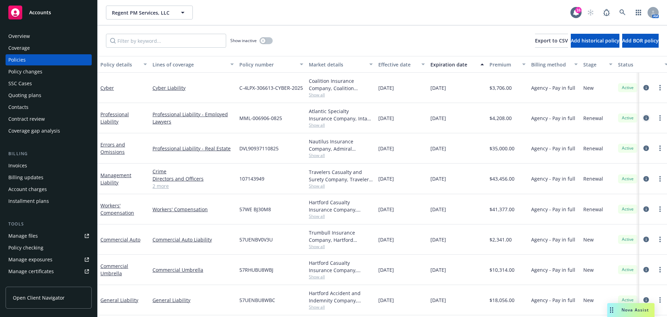
click at [644, 117] on icon "circleInformation" at bounding box center [647, 118] width 6 height 6
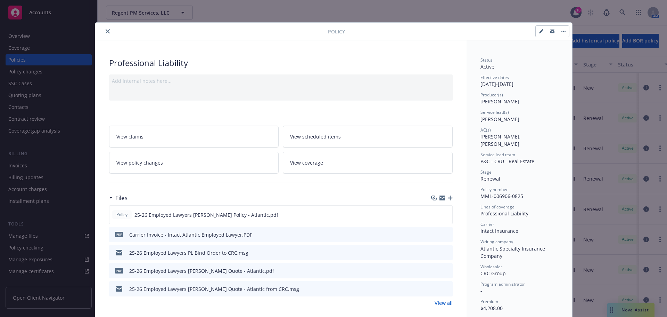
click at [445, 235] on icon "preview file" at bounding box center [446, 233] width 6 height 5
click at [443, 214] on icon "preview file" at bounding box center [446, 214] width 6 height 5
click at [104, 30] on button "close" at bounding box center [108, 31] width 8 height 8
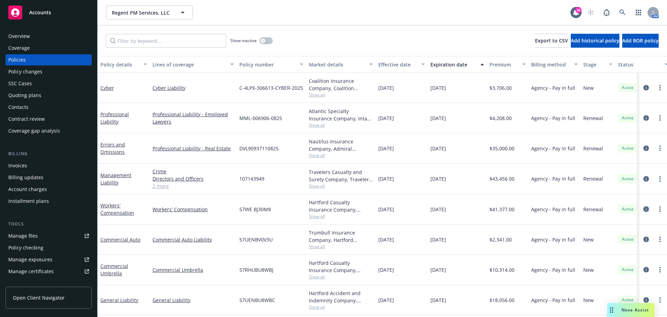
click at [644, 208] on icon "circleInformation" at bounding box center [647, 209] width 6 height 6
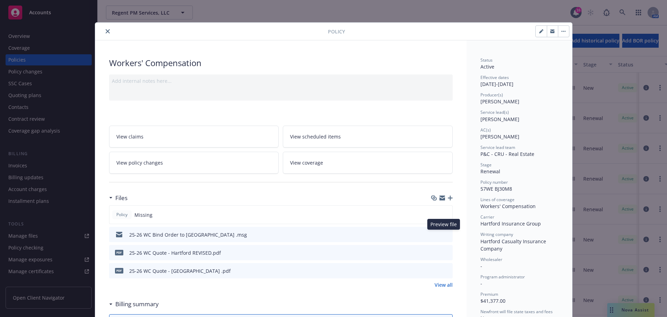
click at [443, 233] on icon "preview file" at bounding box center [446, 233] width 6 height 5
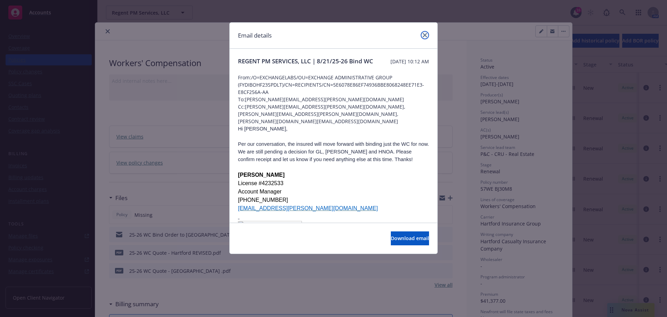
click at [424, 34] on icon "close" at bounding box center [425, 35] width 4 height 4
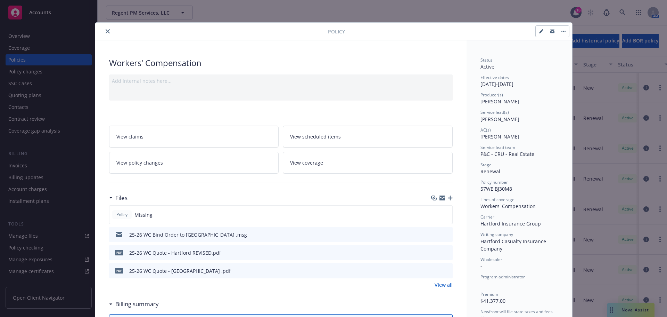
click at [443, 251] on icon "preview file" at bounding box center [446, 252] width 6 height 5
click at [106, 30] on icon "close" at bounding box center [108, 31] width 4 height 4
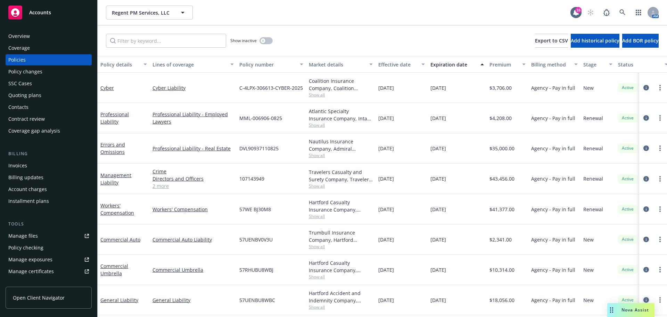
click at [644, 298] on icon "circleInformation" at bounding box center [647, 300] width 6 height 6
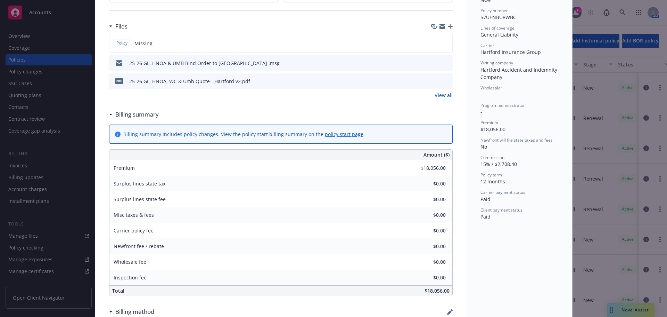
scroll to position [174, 0]
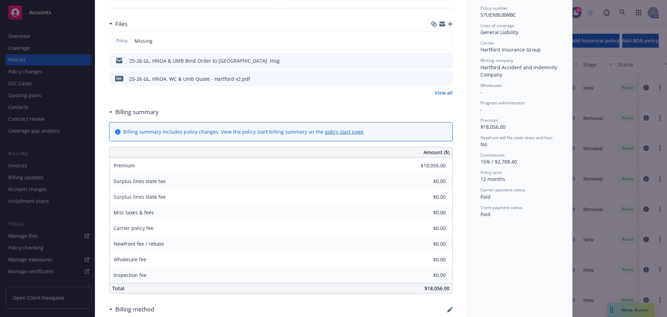
click at [443, 79] on icon "preview file" at bounding box center [446, 78] width 6 height 5
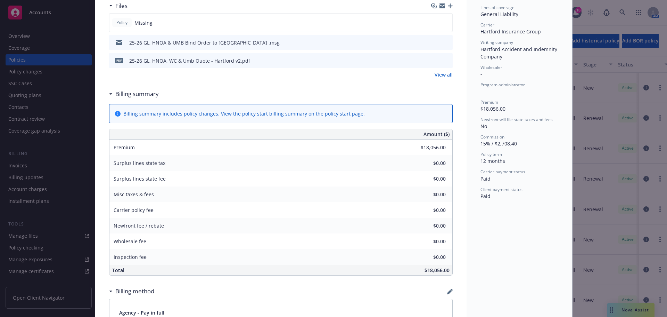
scroll to position [209, 0]
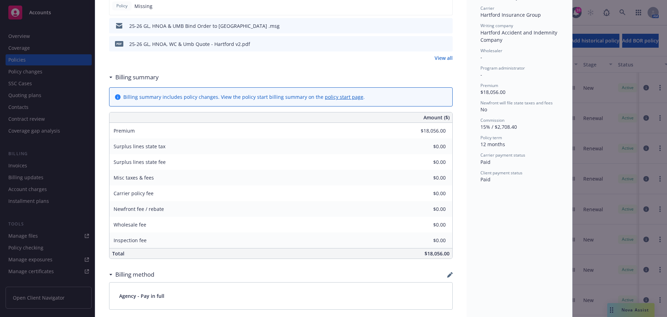
click at [260, 64] on div "Files Policy Missing 25-26 GL, HNOA & UMB Bind Order to [GEOGRAPHIC_DATA] .msg …" at bounding box center [281, 26] width 344 height 88
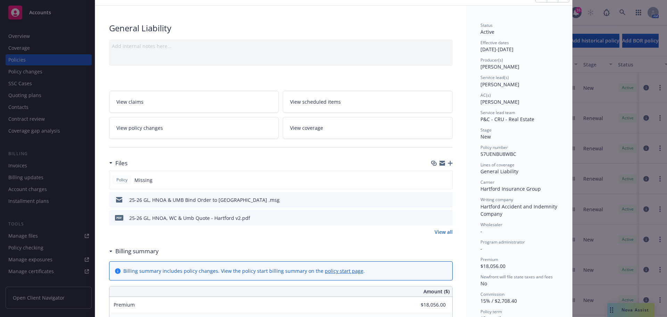
scroll to position [0, 0]
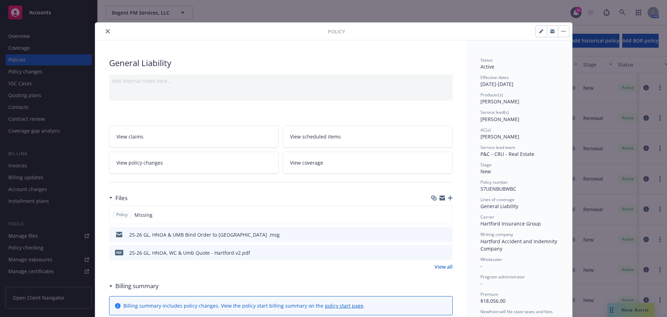
click at [105, 29] on button "close" at bounding box center [108, 31] width 8 height 8
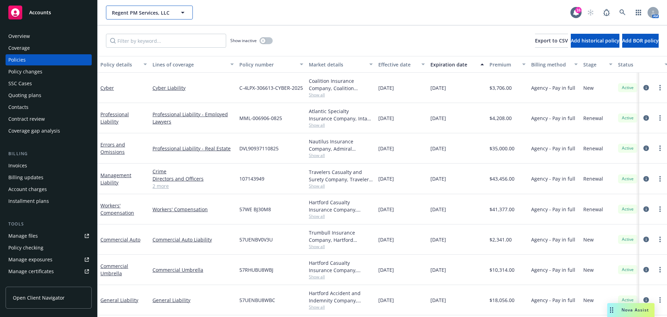
click at [124, 6] on button "Regent PM Services, LLC" at bounding box center [149, 13] width 87 height 14
click at [125, 12] on input at bounding box center [147, 12] width 61 height 7
type input "brasa"
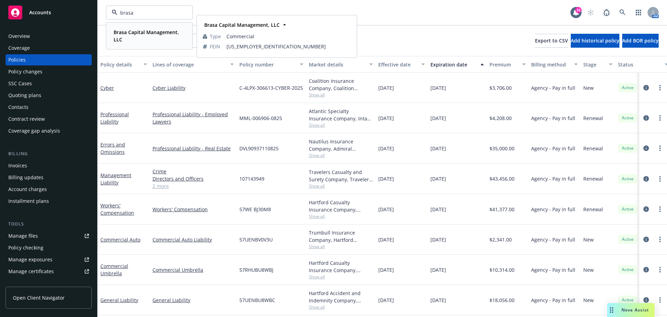
click at [136, 36] on span "Brasa Capital Management, LLC" at bounding box center [149, 35] width 70 height 15
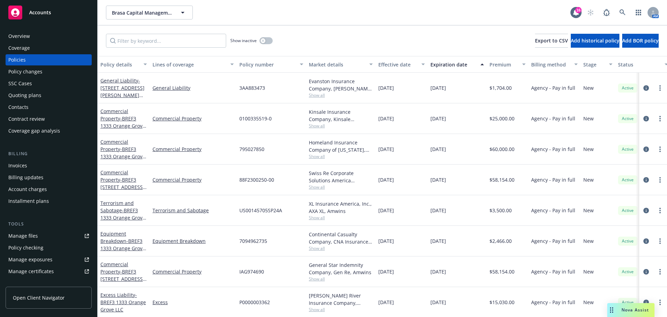
click at [624, 310] on span "Nova Assist" at bounding box center [635, 310] width 27 height 6
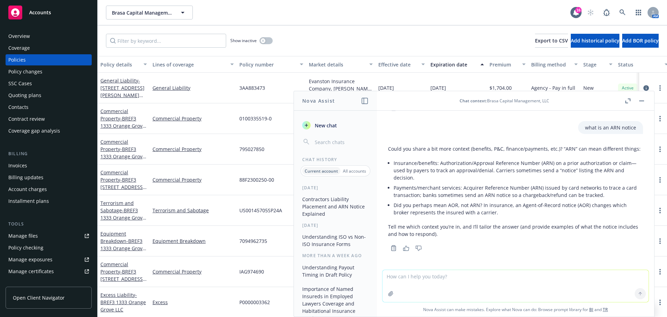
click at [446, 286] on textarea at bounding box center [516, 286] width 266 height 32
click at [446, 279] on textarea "What is" at bounding box center [516, 285] width 266 height 33
type textarea "What is landlord interest exposure?"
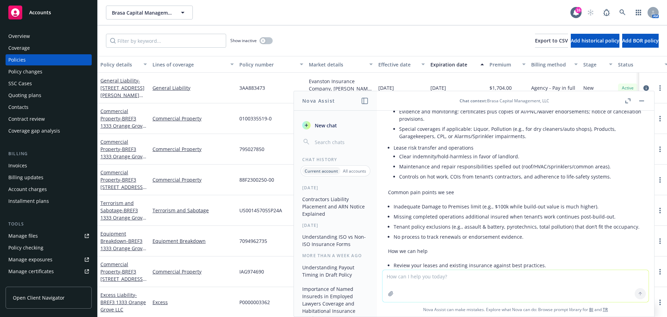
scroll to position [1061, 0]
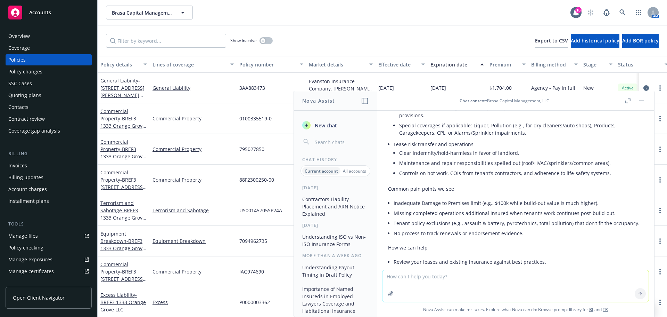
click at [469, 272] on textarea at bounding box center [516, 286] width 266 height 32
type textarea "c"
type textarea "m"
type textarea "carriers for landlord interest exposures that have general liability and busine…"
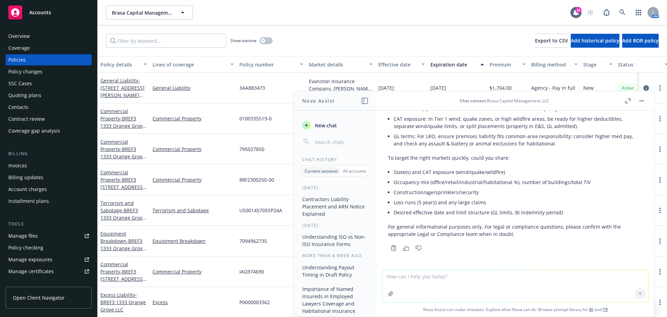
scroll to position [1766, 0]
click at [443, 280] on textarea at bounding box center [516, 286] width 266 height 32
type textarea "What is an HOA conversion for property?"
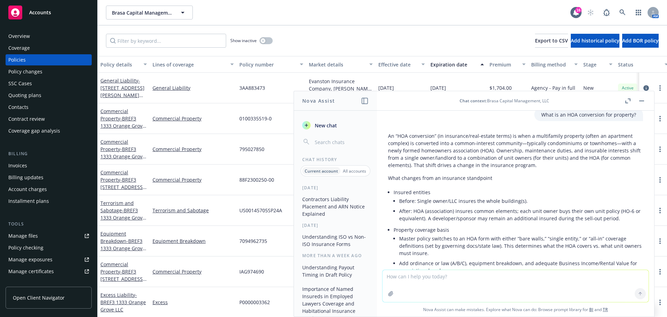
scroll to position [1927, 0]
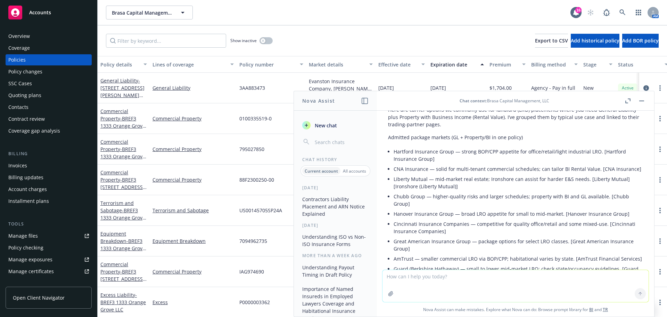
scroll to position [1336, 0]
click at [146, 13] on span "Brasa Capital Management, LLC" at bounding box center [142, 12] width 60 height 7
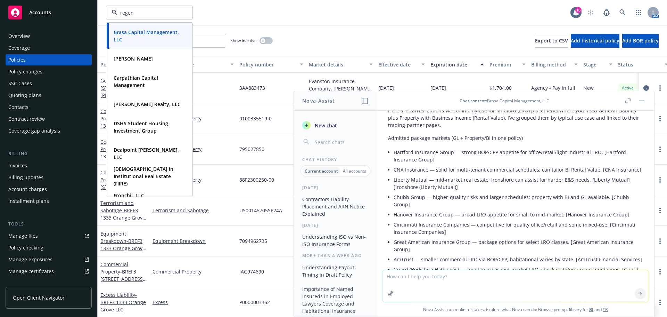
type input "regent"
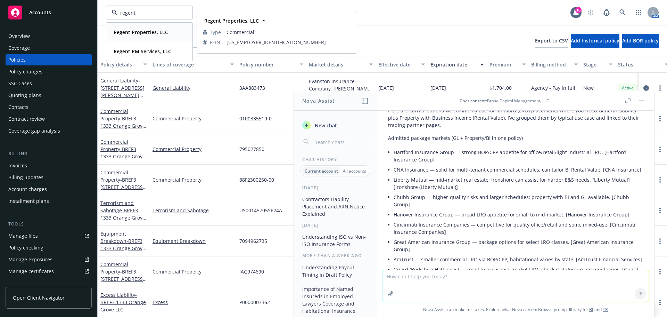
click at [139, 32] on strong "Regent Properties, LLC" at bounding box center [141, 32] width 55 height 7
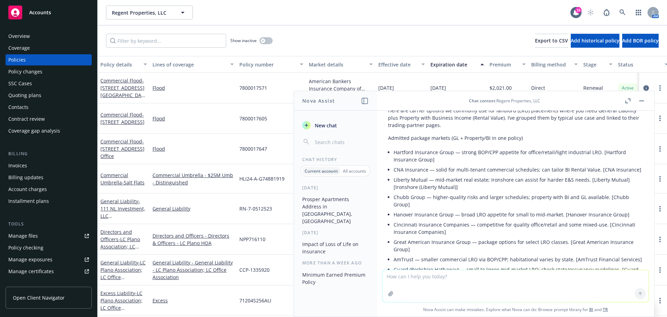
click at [40, 91] on div "Quoting plans" at bounding box center [24, 95] width 33 height 11
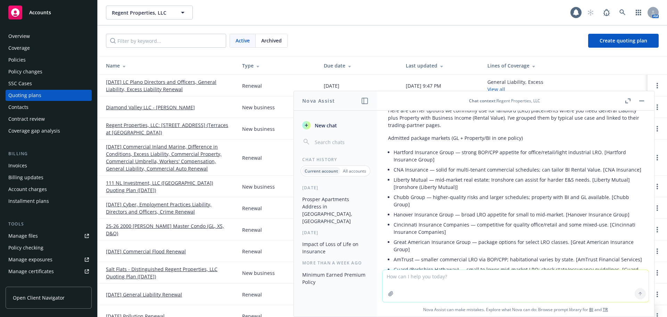
click at [175, 125] on link "Regent Properties, LLC: [STREET_ADDRESS] (Terraces at [GEOGRAPHIC_DATA])" at bounding box center [168, 128] width 125 height 15
